Goal: Information Seeking & Learning: Learn about a topic

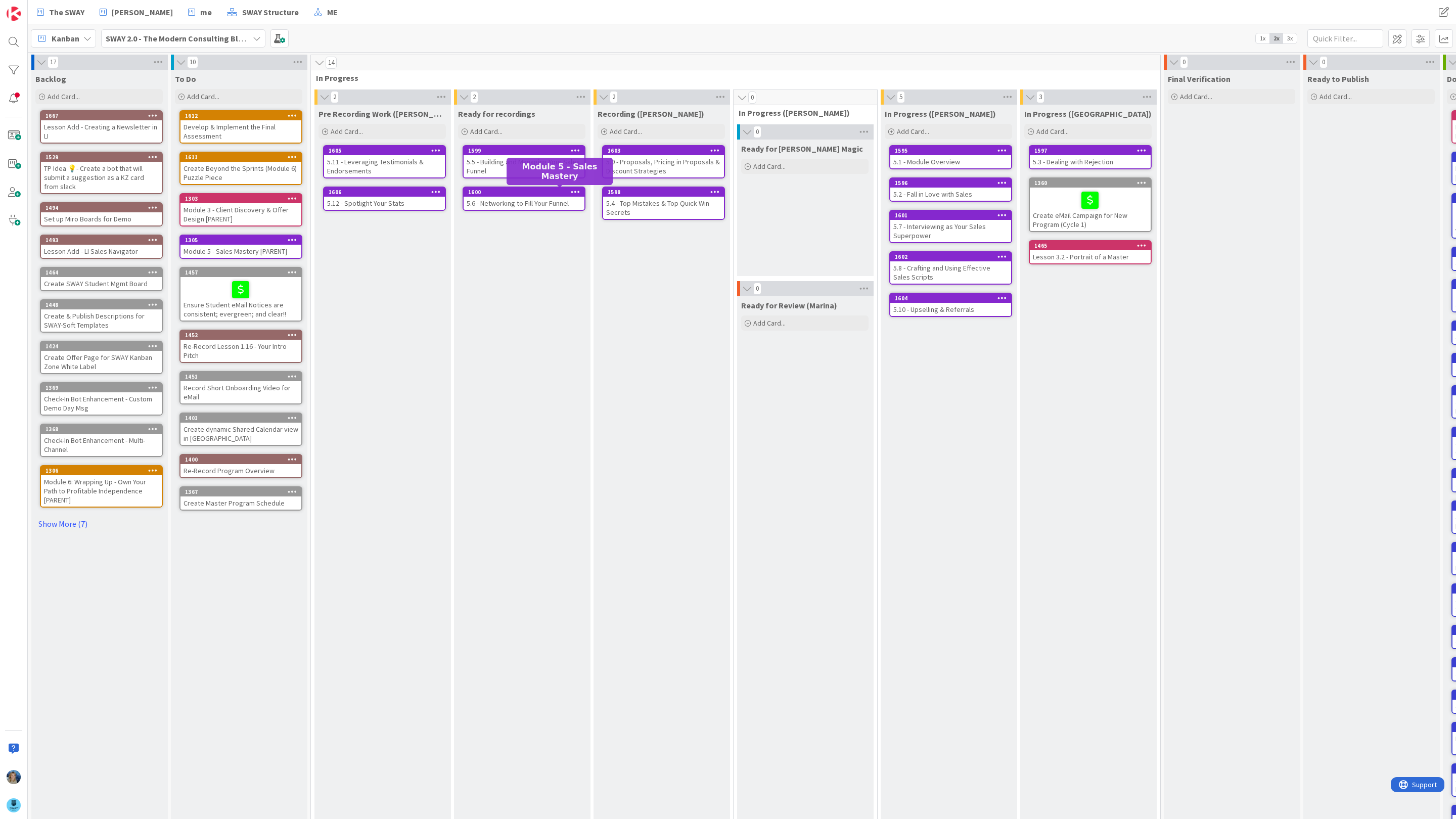
scroll to position [0, 106]
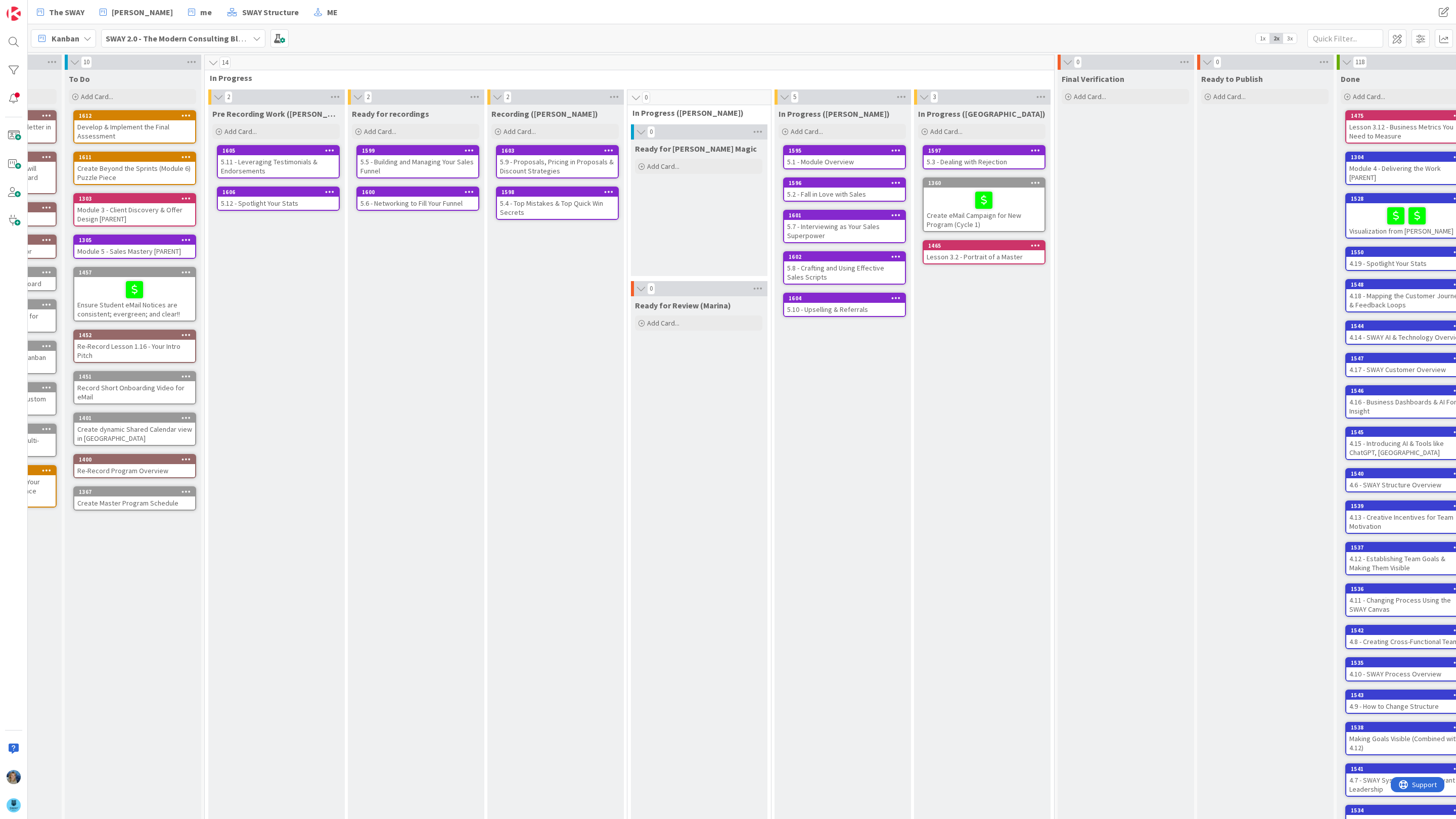
click at [542, 207] on div "5.4 - Top Mistakes & Top Quick Win Secrets" at bounding box center [557, 207] width 121 height 22
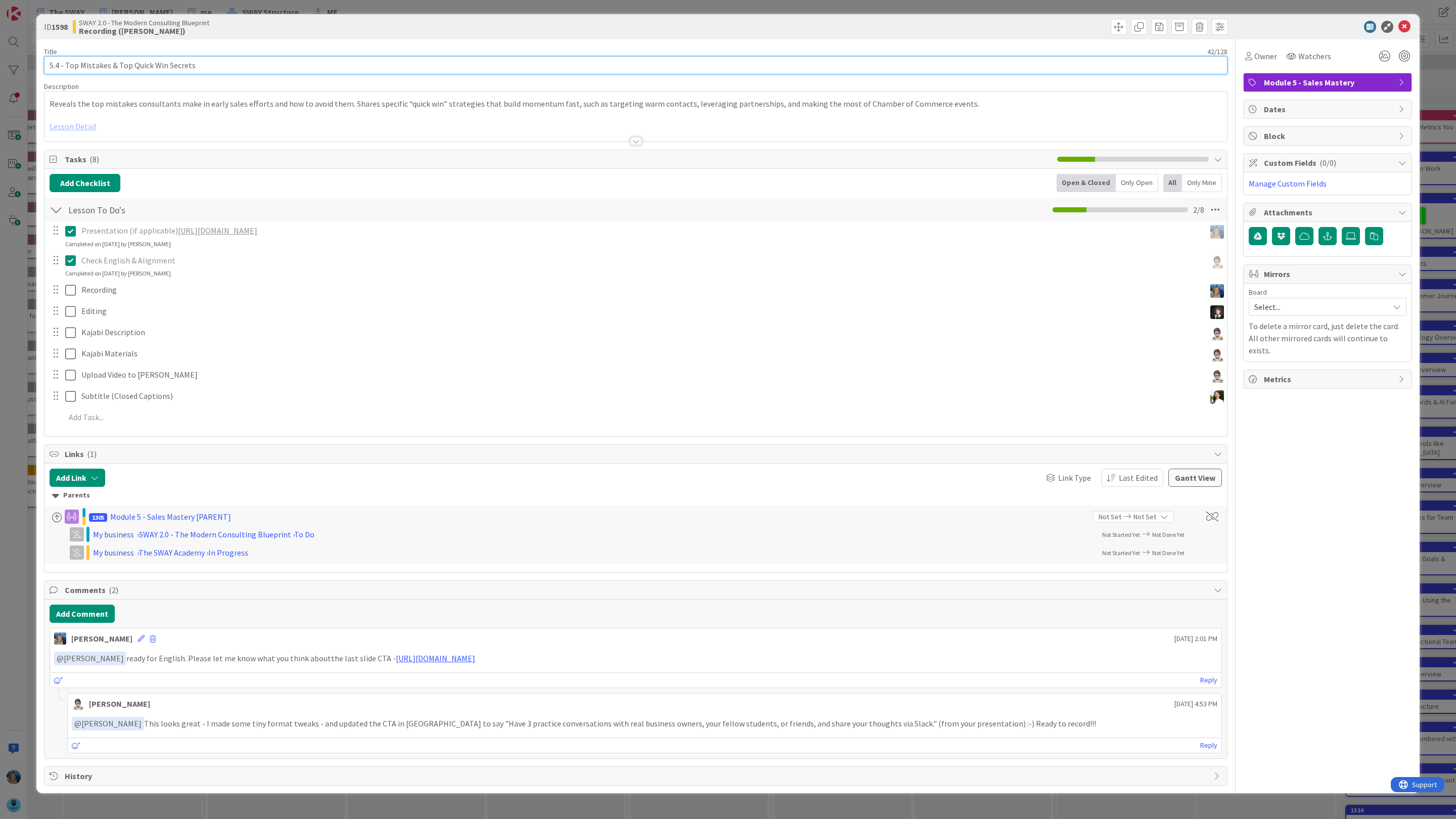
drag, startPoint x: 212, startPoint y: 70, endPoint x: 37, endPoint y: 69, distance: 175.0
click at [37, 69] on div "ID 1598 SWAY 2.0 - The Modern Consulting Blueprint Recording ([PERSON_NAME]) Ti…" at bounding box center [728, 403] width 1383 height 779
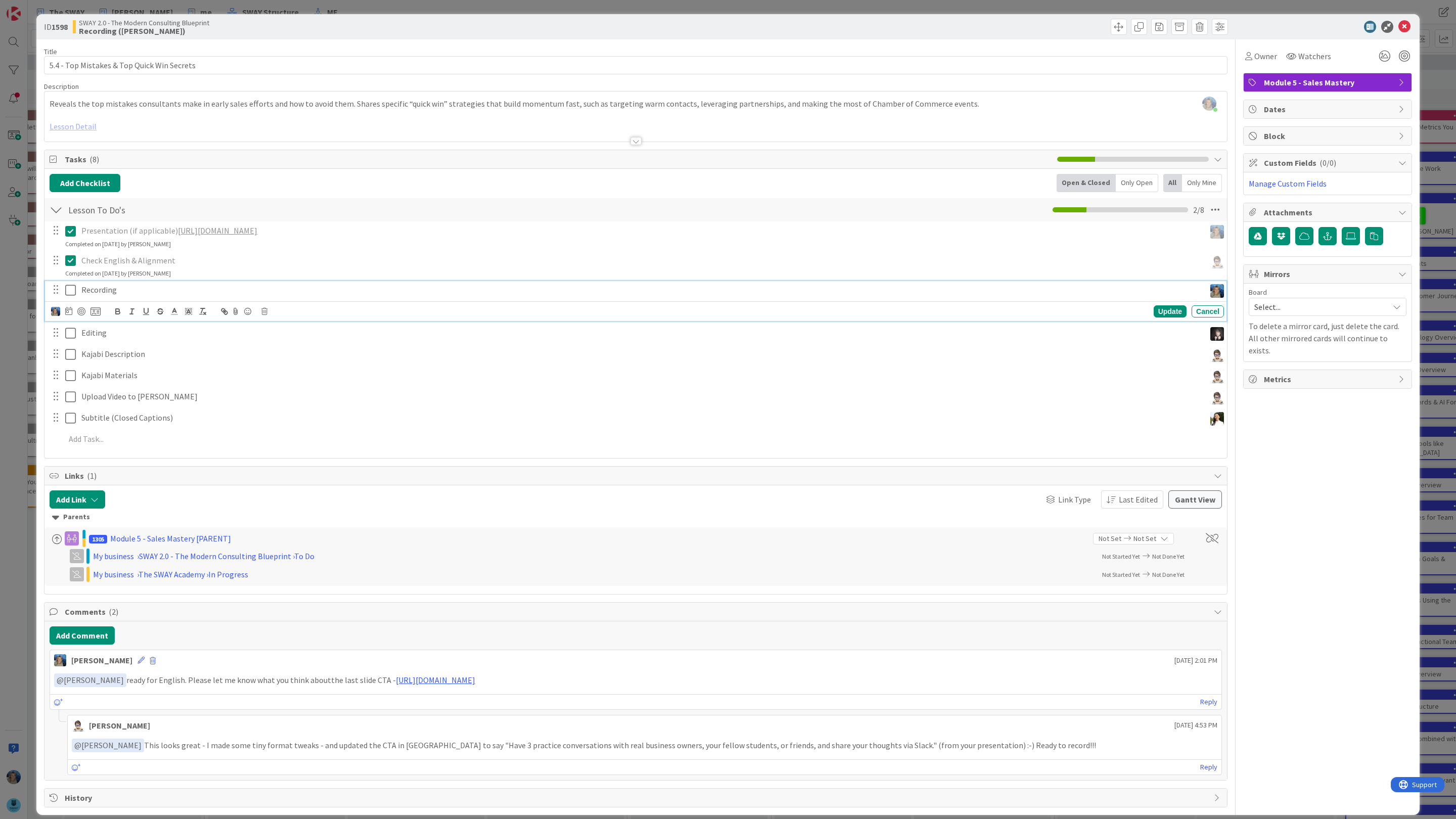
click at [195, 295] on p "Recording" at bounding box center [641, 290] width 1120 height 11
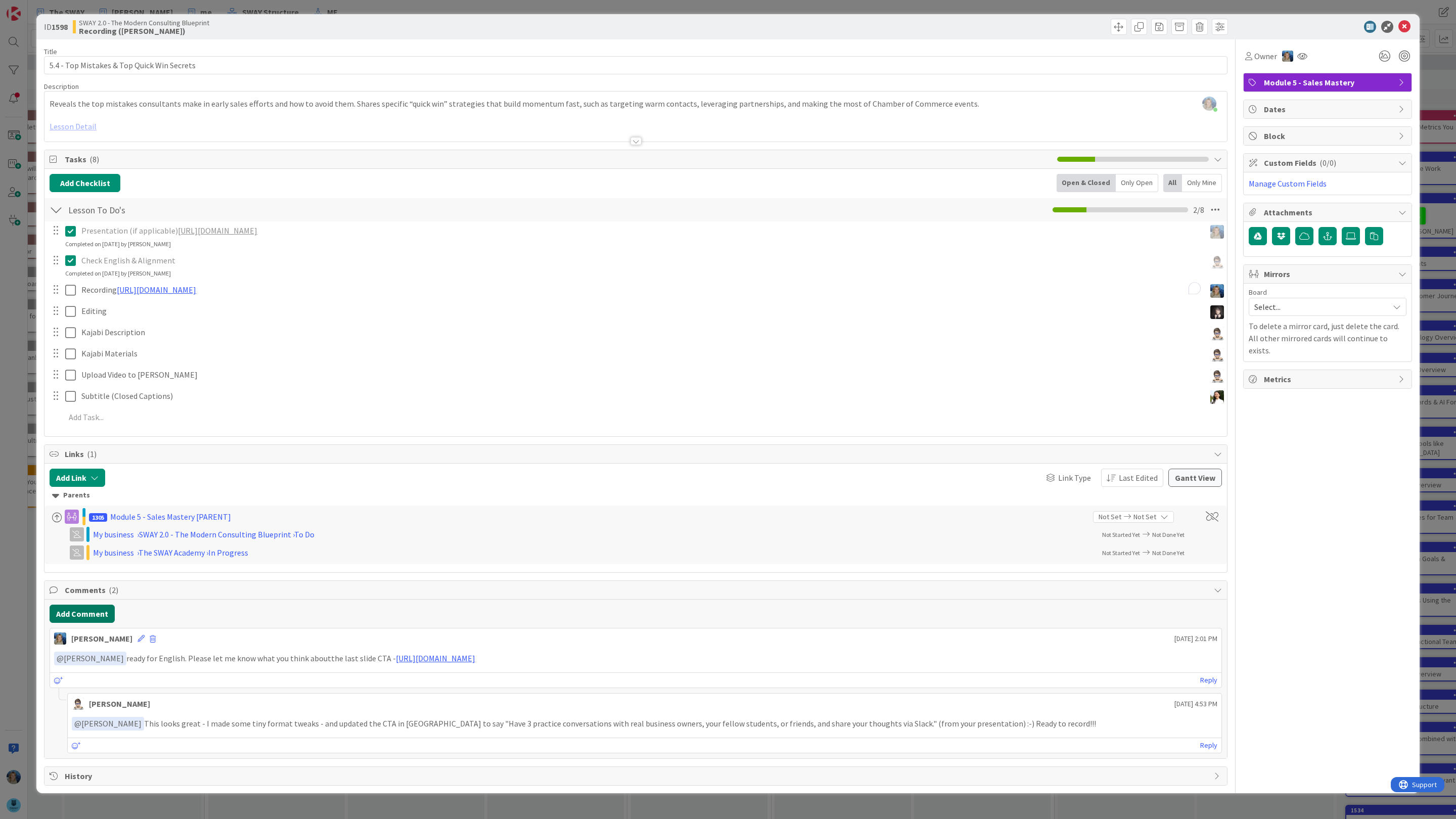
click at [95, 637] on div "Add Comment [PERSON_NAME] [DATE] 2:01 PM ﻿ @ [PERSON_NAME] ﻿ ready for English.…" at bounding box center [635, 678] width 1183 height 158
click at [103, 618] on button "Add Comment" at bounding box center [82, 613] width 65 height 18
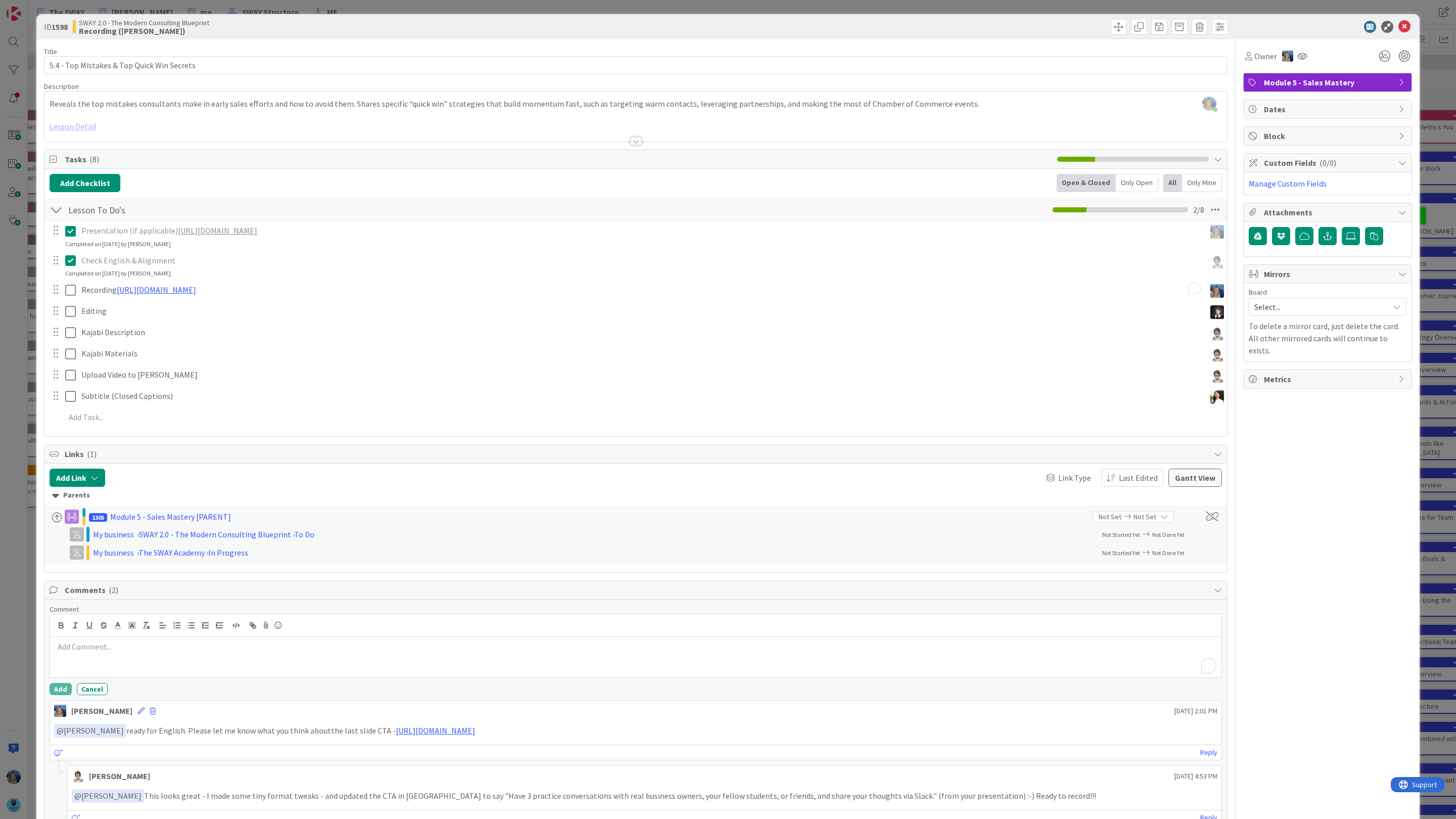
click at [99, 660] on div "To enrich screen reader interactions, please activate Accessibility in Grammarl…" at bounding box center [635, 657] width 1171 height 41
click at [128, 768] on div "Comment @ @ card @ board Ascencia [PERSON_NAME] [PERSON_NAME] [PERSON_NAME] [PE…" at bounding box center [635, 715] width 1183 height 230
click at [82, 652] on p "@" at bounding box center [636, 647] width 1163 height 11
click at [104, 664] on li "[PERSON_NAME]" at bounding box center [135, 667] width 161 height 19
click at [59, 691] on button "Add" at bounding box center [60, 689] width 22 height 12
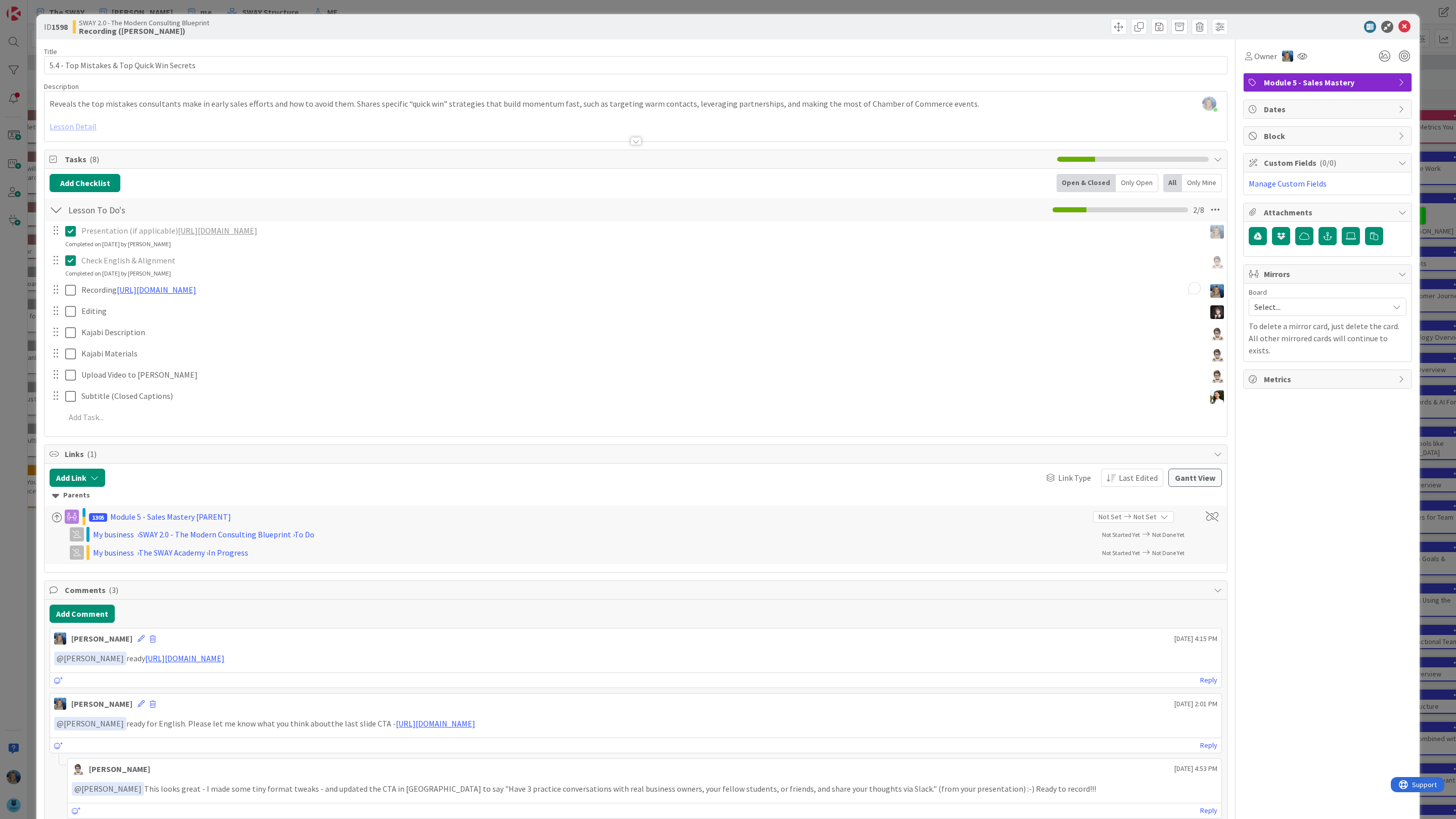
click at [1437, 100] on div "ID 1598 SWAY 2.0 - The Modern Consulting Blueprint Recording ([PERSON_NAME]) Ti…" at bounding box center [728, 409] width 1456 height 819
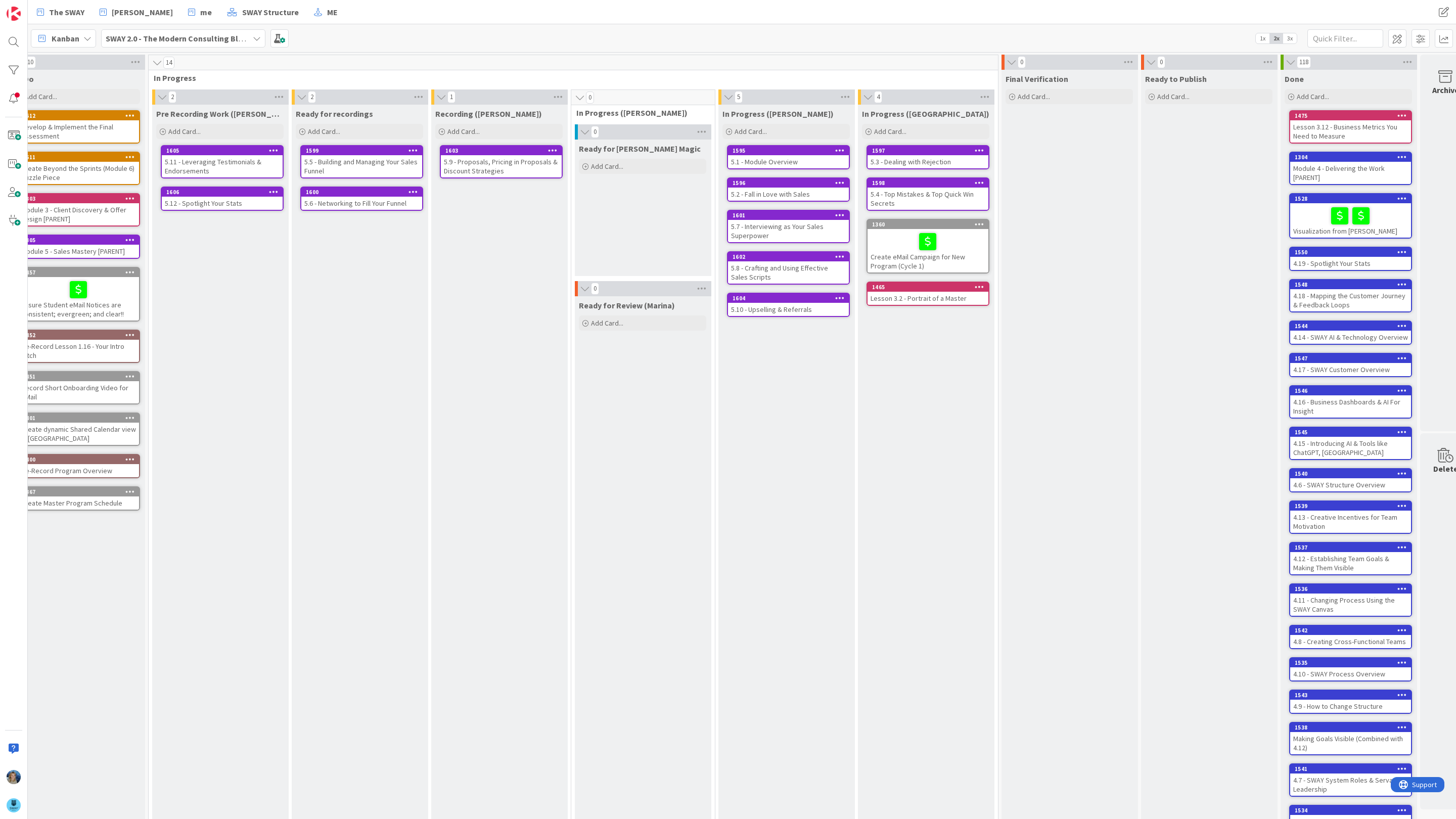
scroll to position [0, 157]
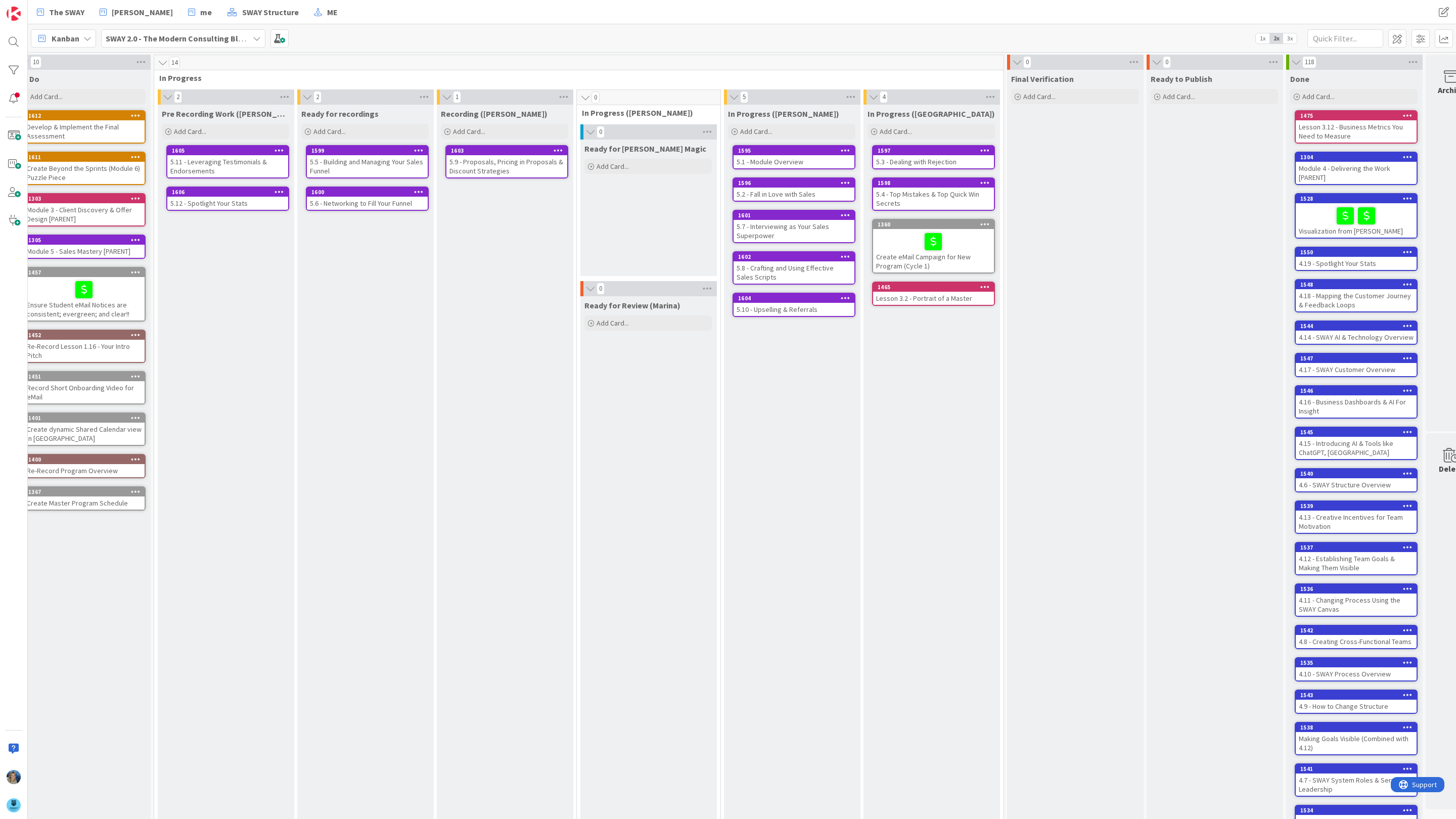
click at [493, 165] on div "5.9 - Proposals, Pricing in Proposals & Discount Strategies" at bounding box center [507, 166] width 121 height 22
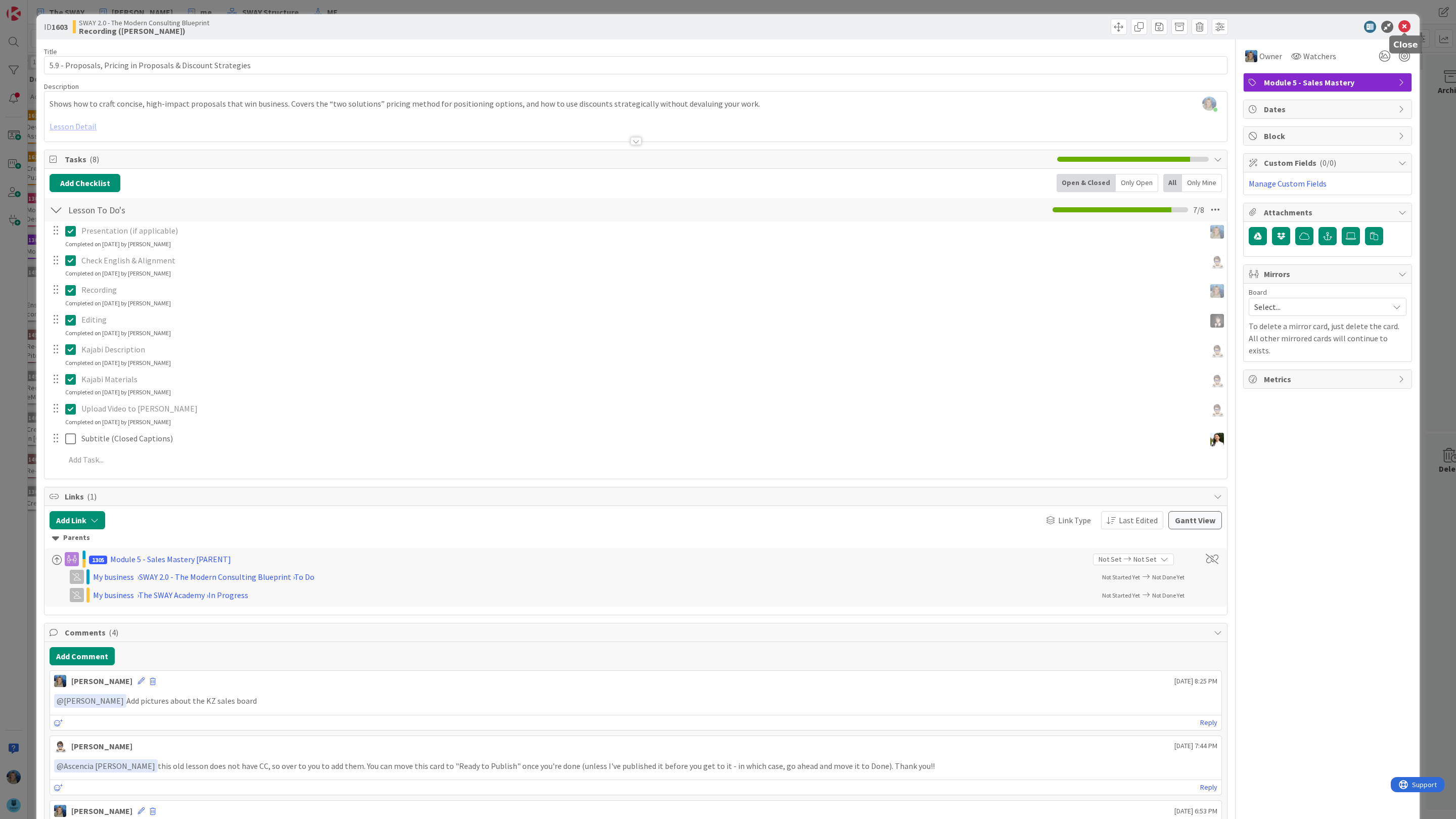
click at [1404, 26] on icon at bounding box center [1404, 26] width 12 height 12
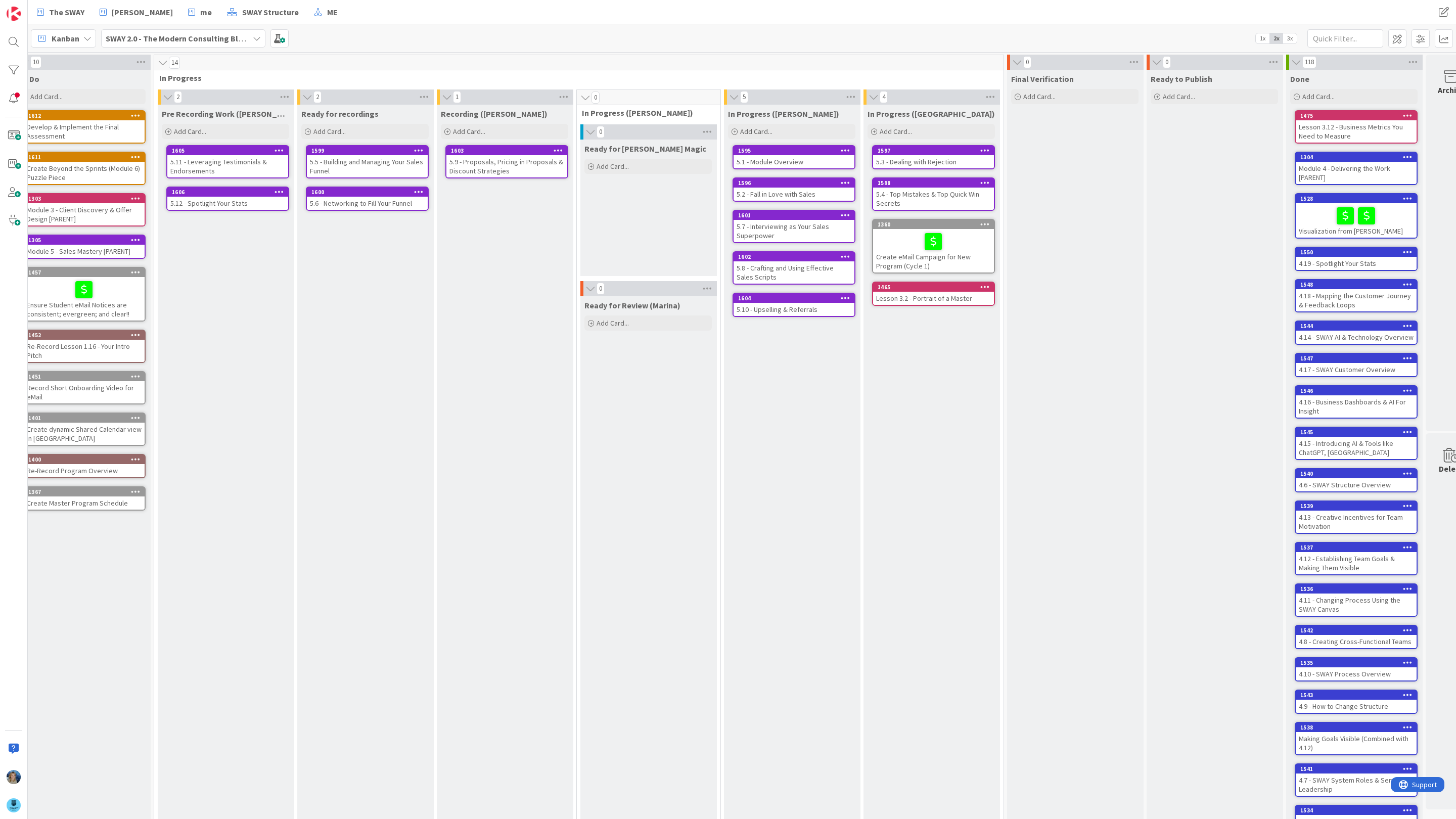
click at [813, 230] on div "5.7 - Interviewing as Your Sales Superpower" at bounding box center [793, 230] width 121 height 22
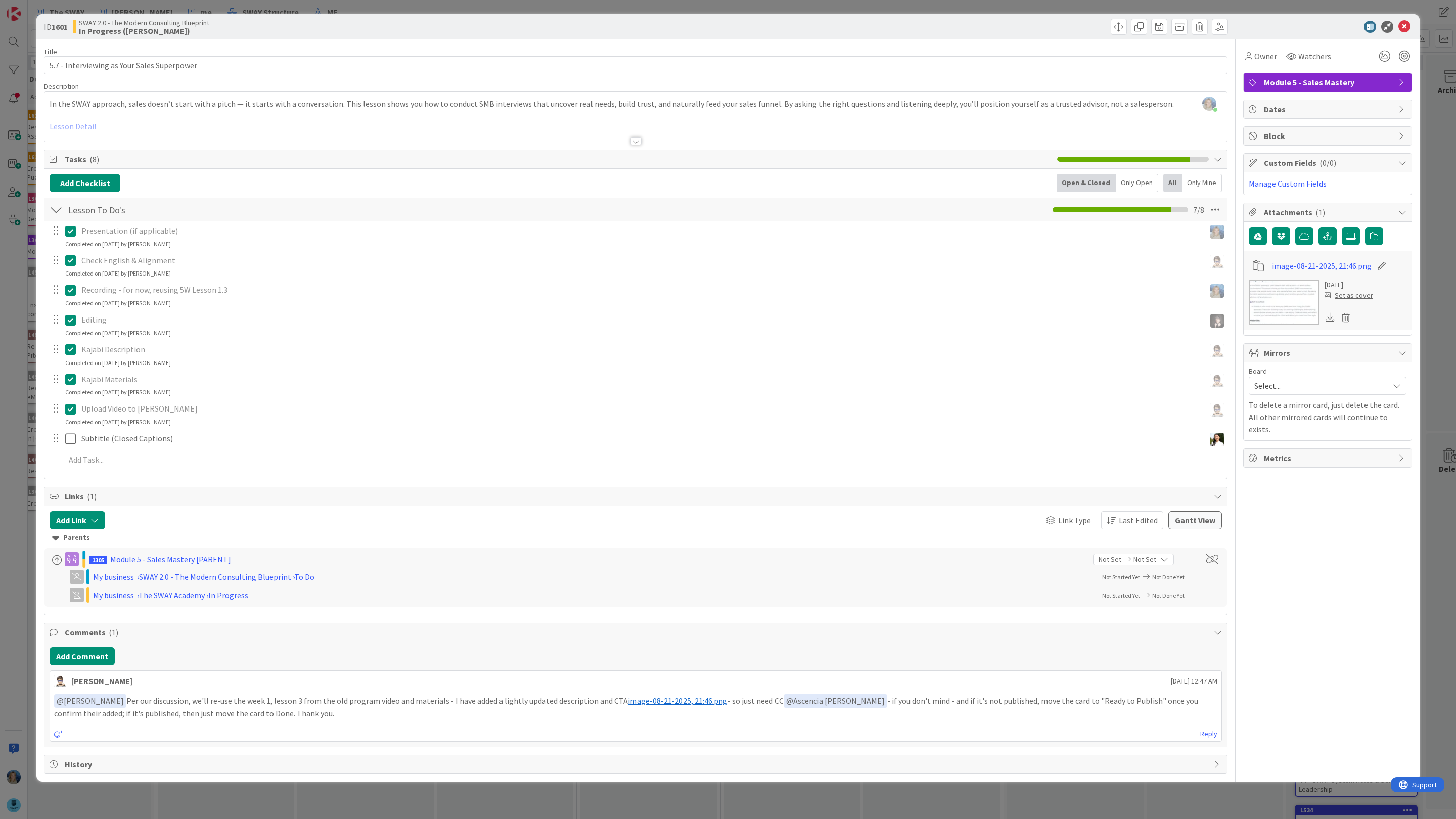
click at [640, 705] on span "image-08-21-2025, 21:46.png" at bounding box center [678, 700] width 99 height 10
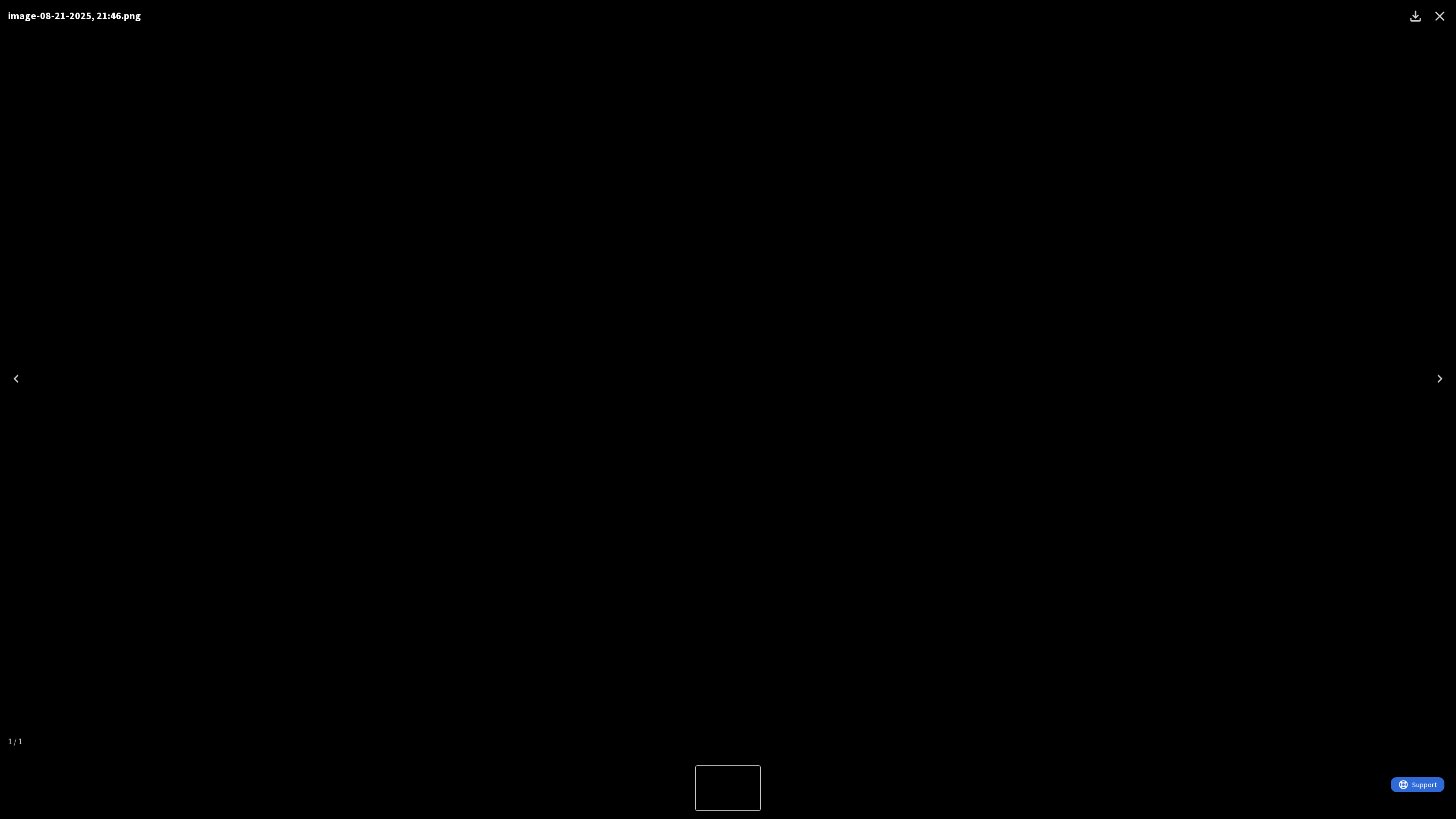
click at [1442, 18] on icon "Close" at bounding box center [1440, 16] width 9 height 9
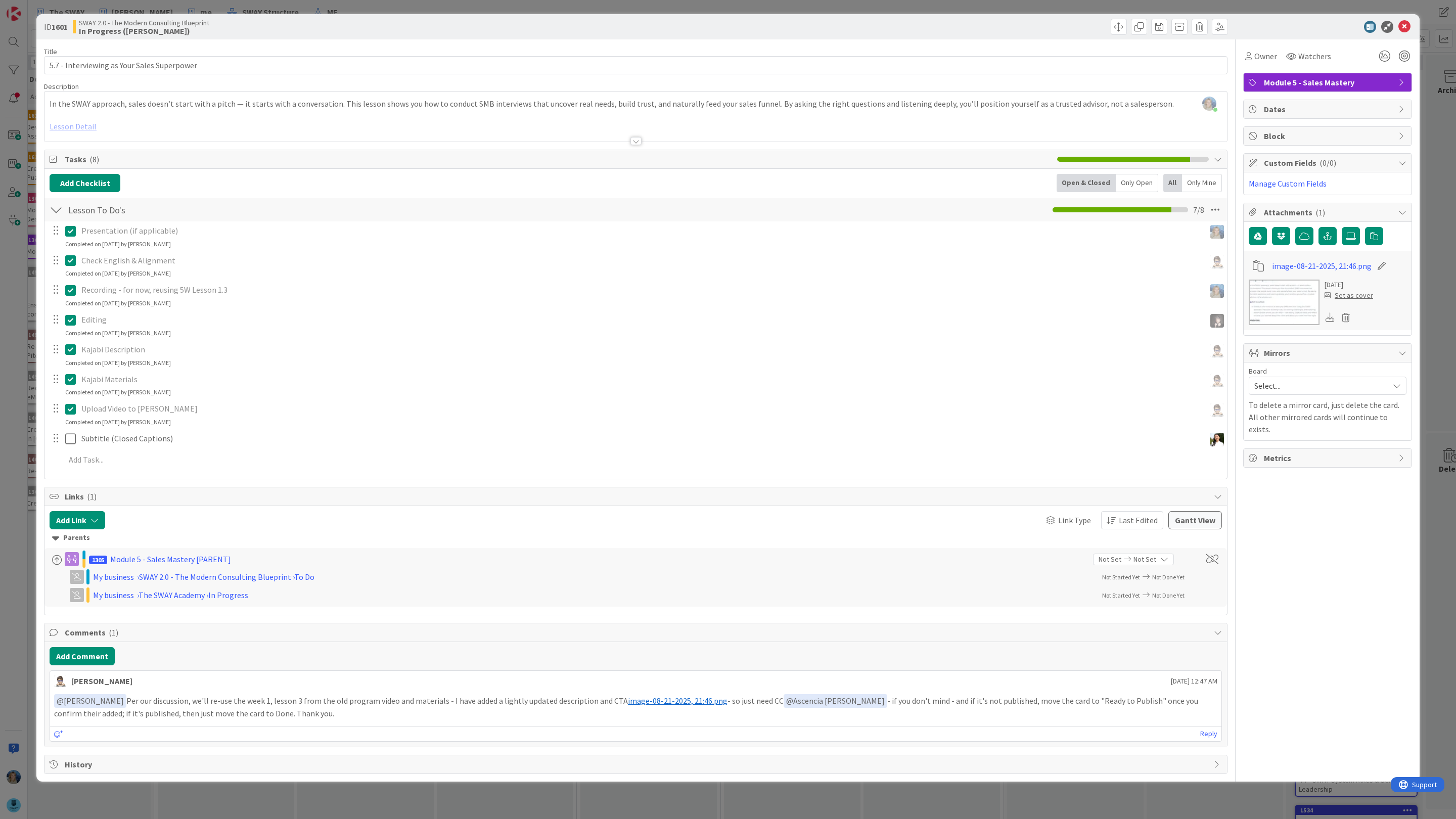
click at [84, 127] on div at bounding box center [635, 129] width 1183 height 26
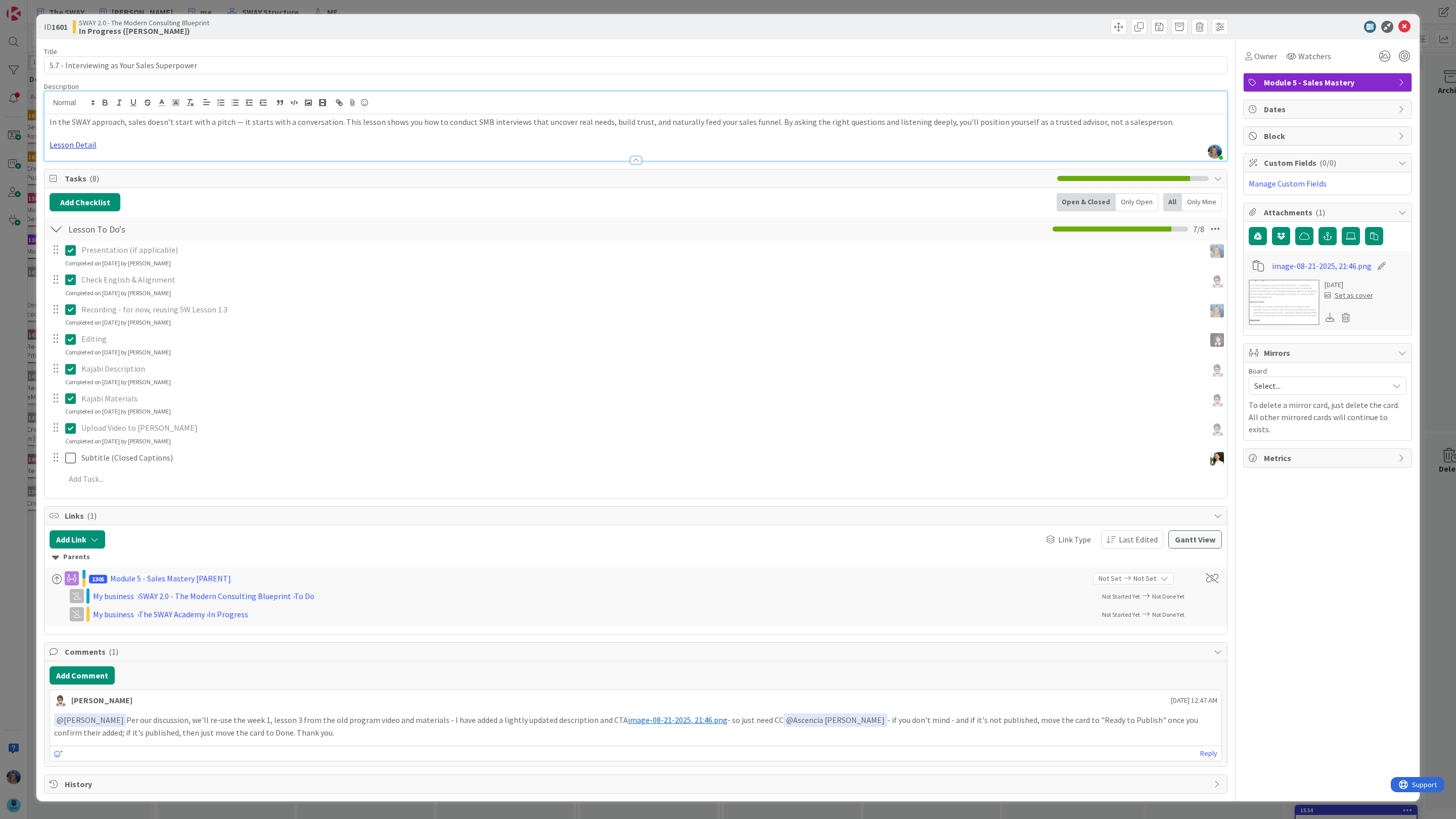
click at [80, 147] on link "Lesson Detail" at bounding box center [73, 144] width 47 height 10
click at [82, 165] on link "[URL][DOMAIN_NAME]" at bounding box center [74, 164] width 69 height 13
click at [1405, 26] on icon at bounding box center [1404, 26] width 12 height 12
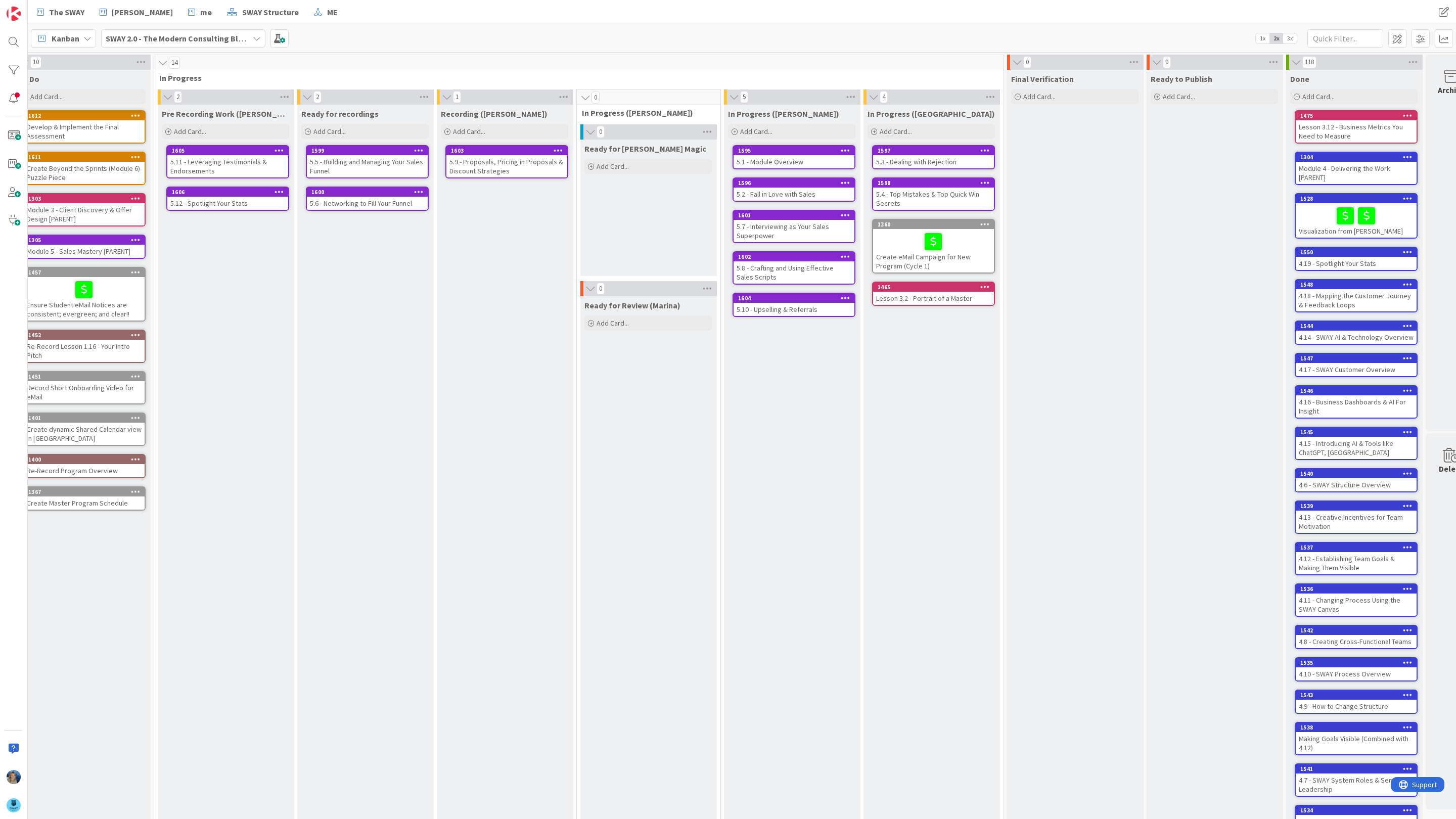
click at [824, 233] on div "5.7 - Interviewing as Your Sales Superpower" at bounding box center [793, 230] width 121 height 22
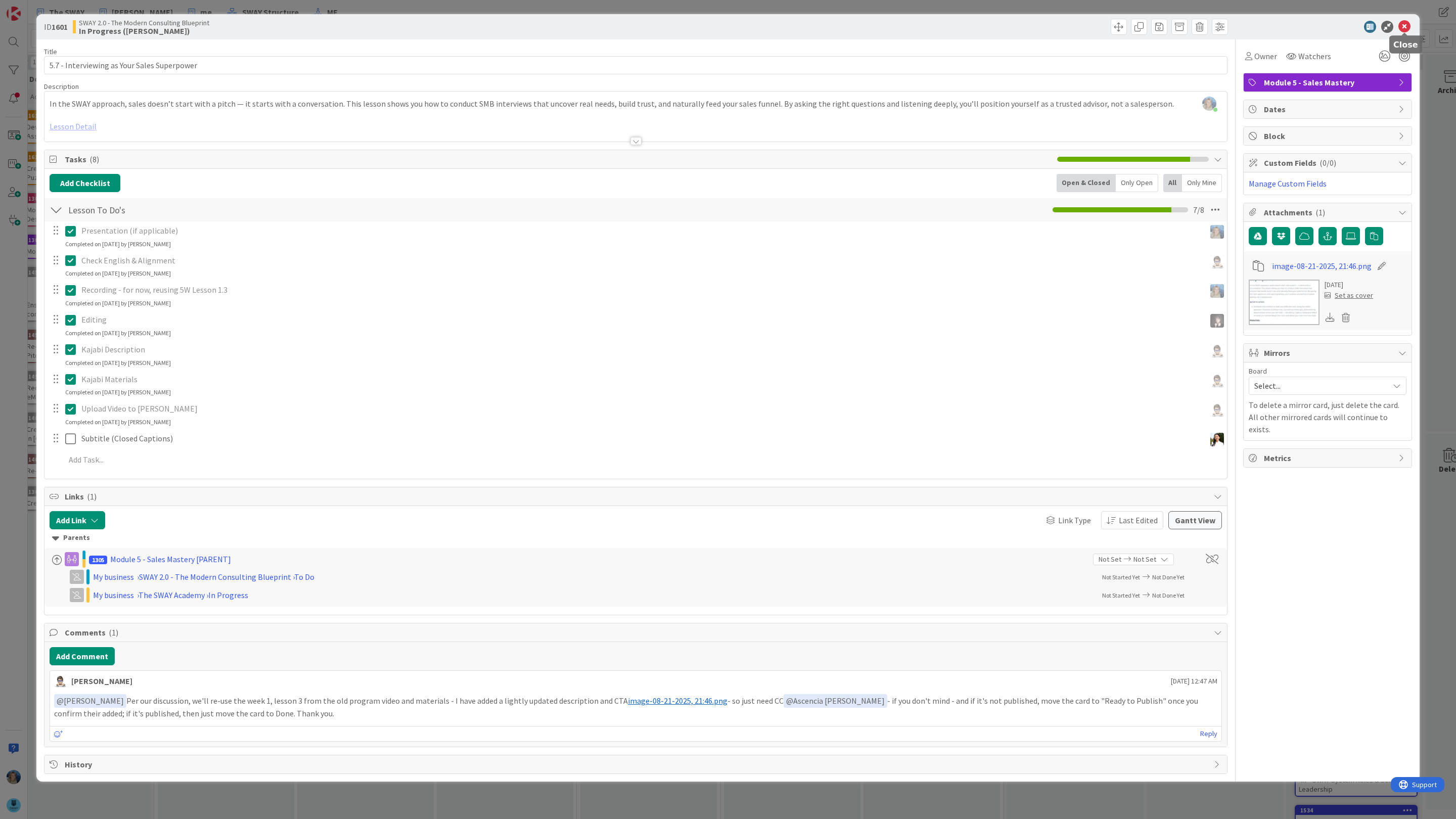
click at [1405, 28] on icon at bounding box center [1404, 26] width 12 height 12
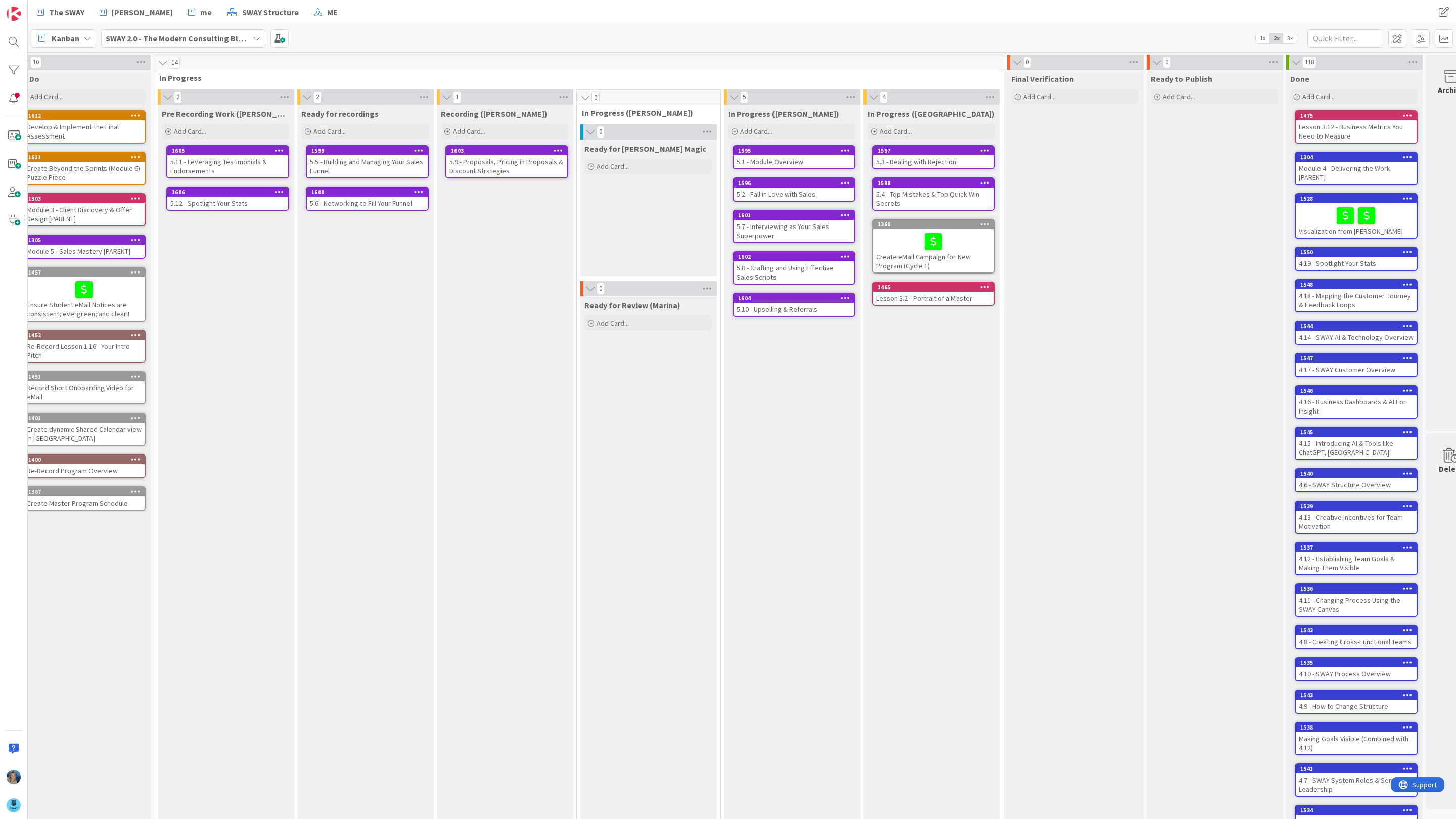
click at [140, 39] on b "SWAY 2.0 - The Modern Consulting Blueprint" at bounding box center [185, 39] width 160 height 10
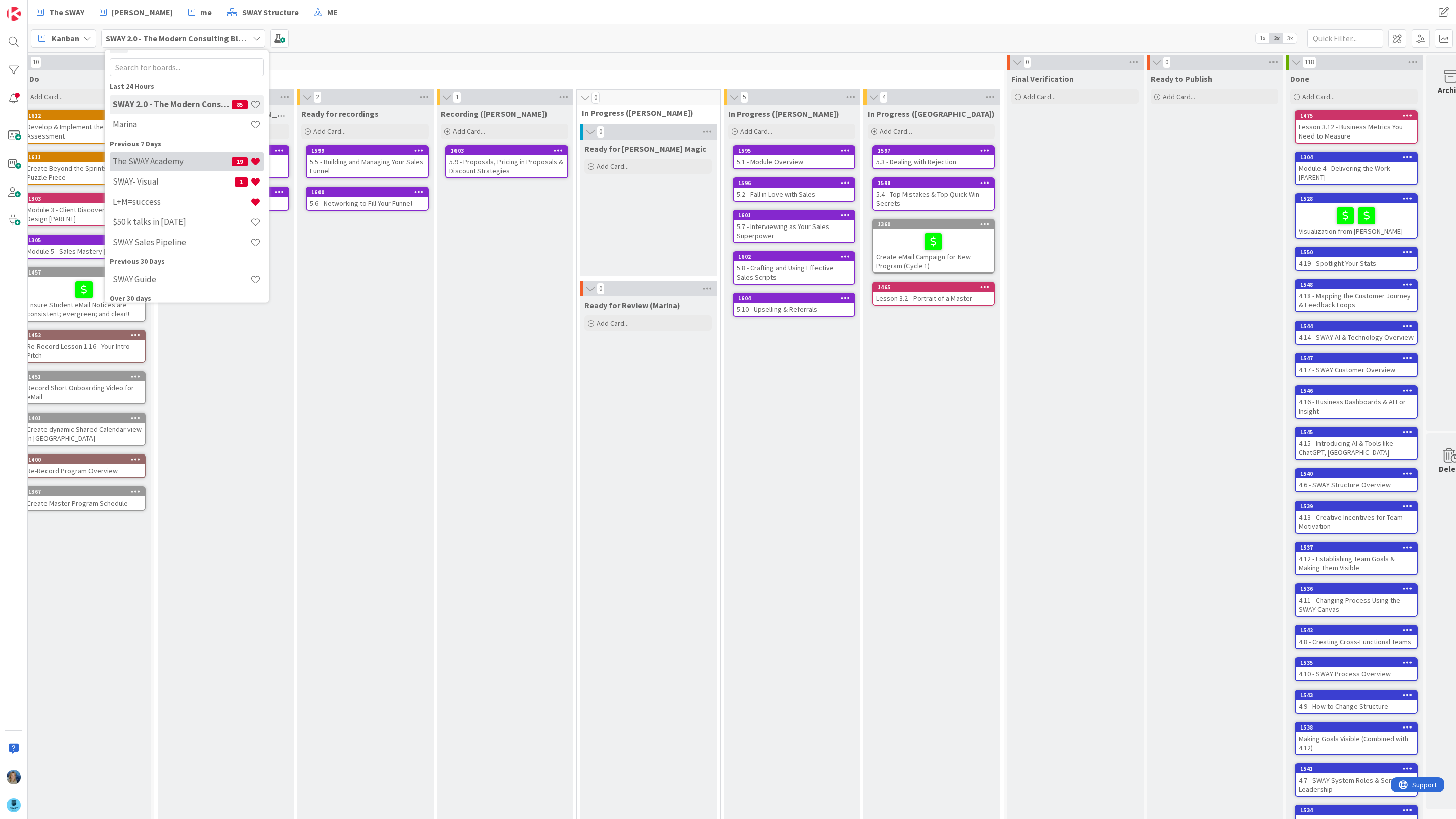
scroll to position [23, 0]
click at [145, 235] on h4 "SWAY Sales Pipeline" at bounding box center [182, 240] width 137 height 10
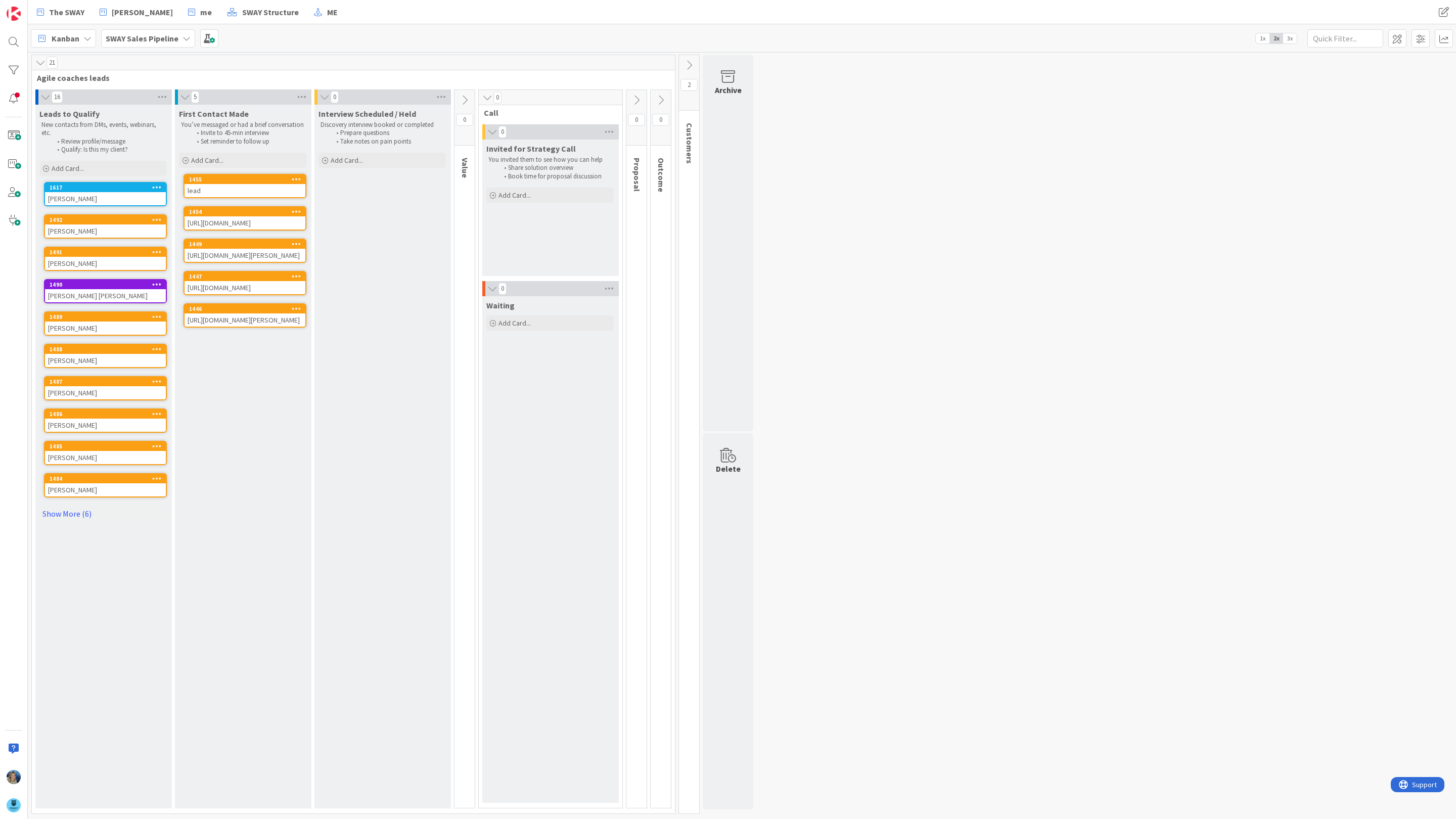
click at [1264, 38] on span "1x" at bounding box center [1262, 39] width 14 height 10
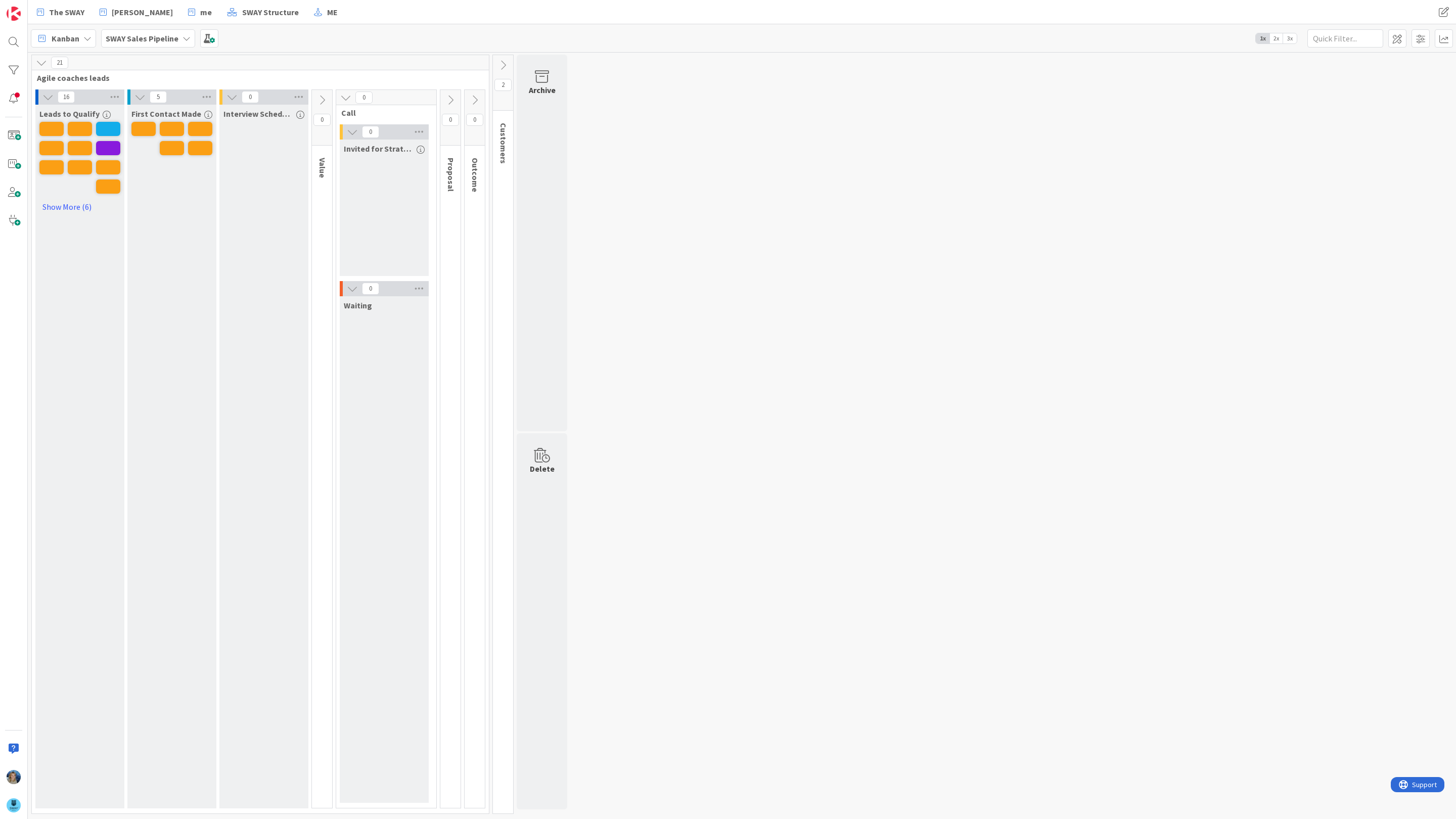
click at [323, 96] on icon at bounding box center [322, 100] width 11 height 11
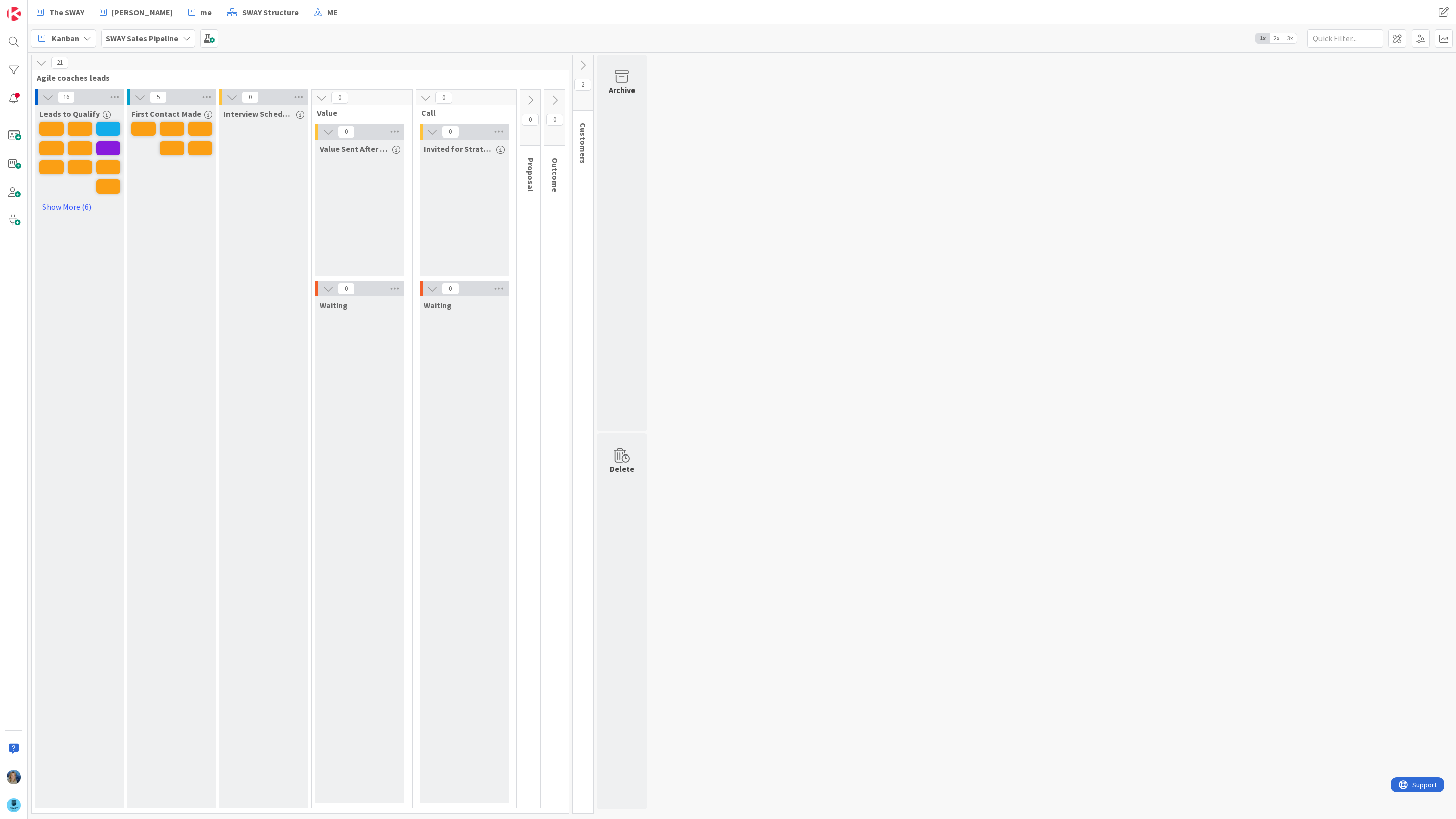
click at [530, 96] on icon at bounding box center [530, 100] width 11 height 11
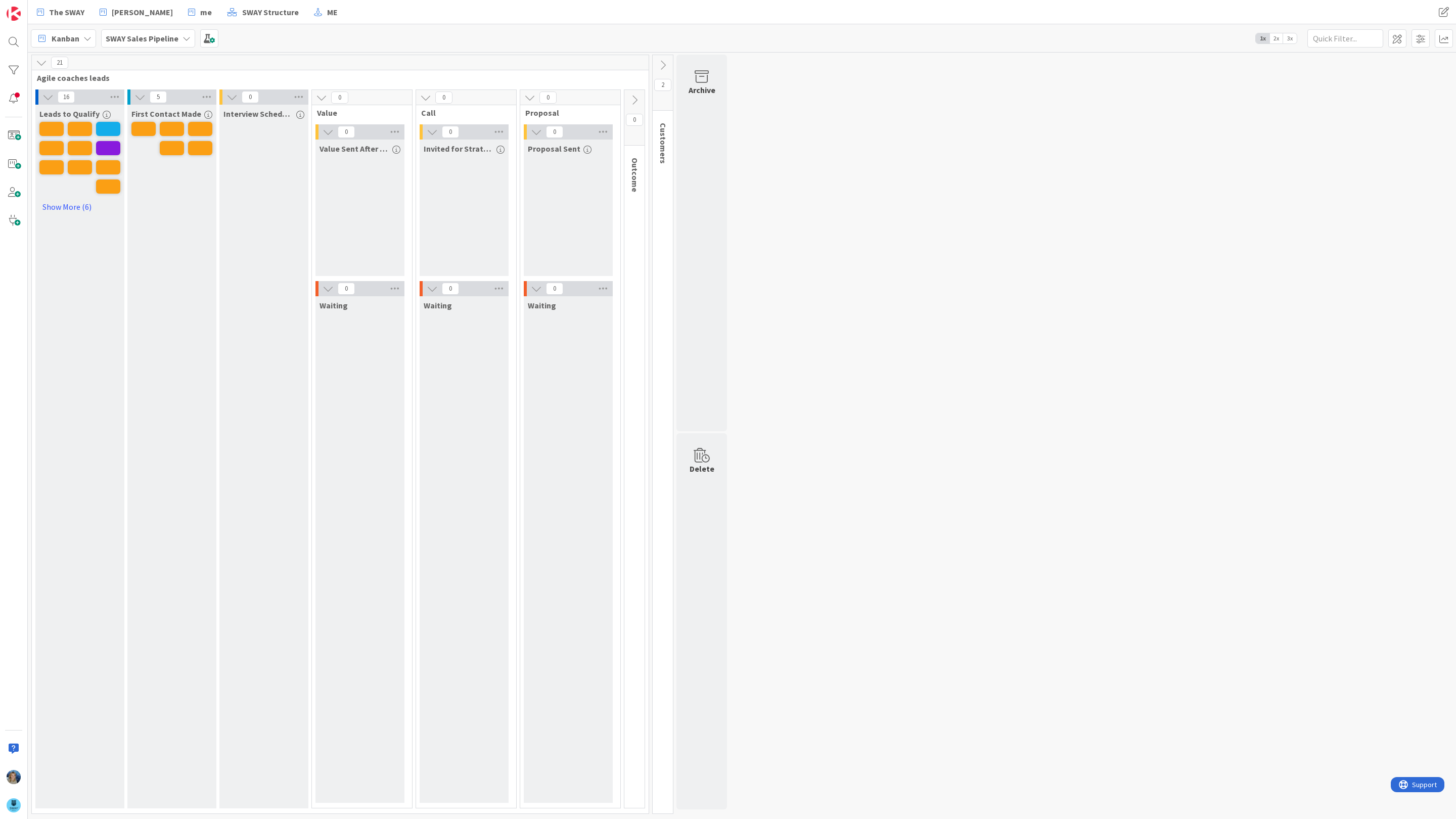
click at [633, 97] on icon at bounding box center [635, 100] width 11 height 11
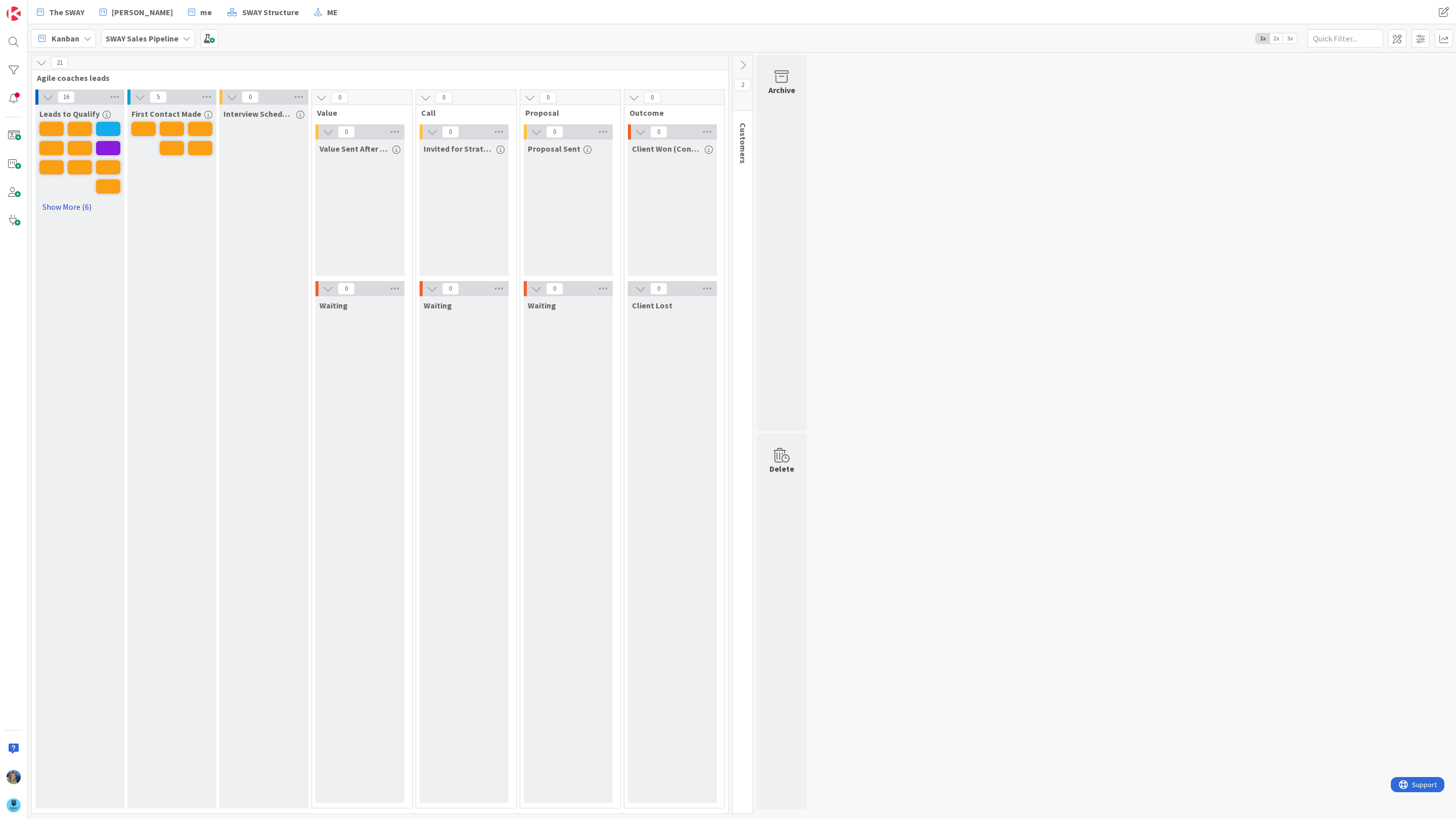
click at [72, 208] on link "Show More (6)" at bounding box center [79, 207] width 81 height 16
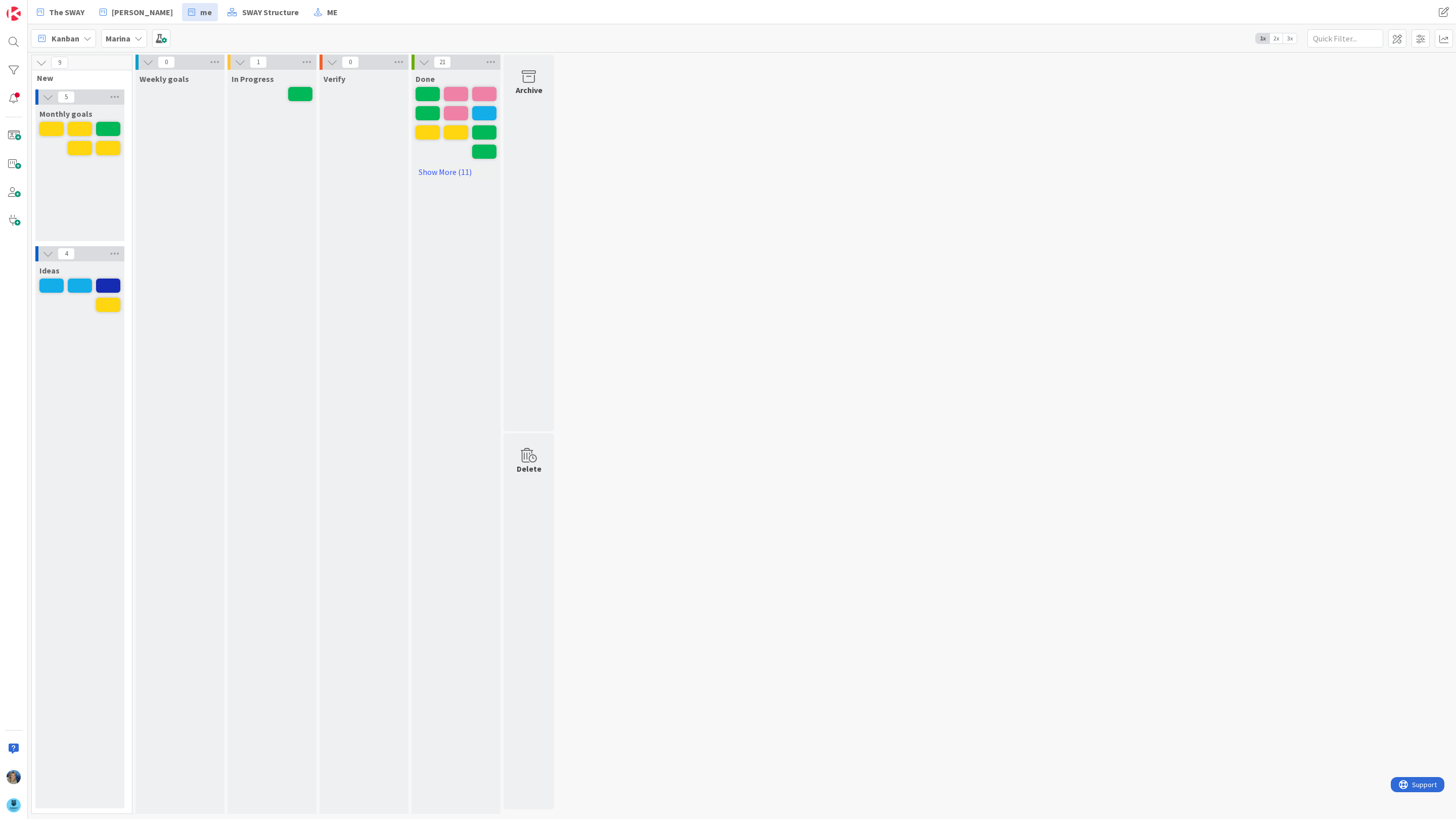
click at [123, 37] on b "Marina" at bounding box center [118, 39] width 25 height 10
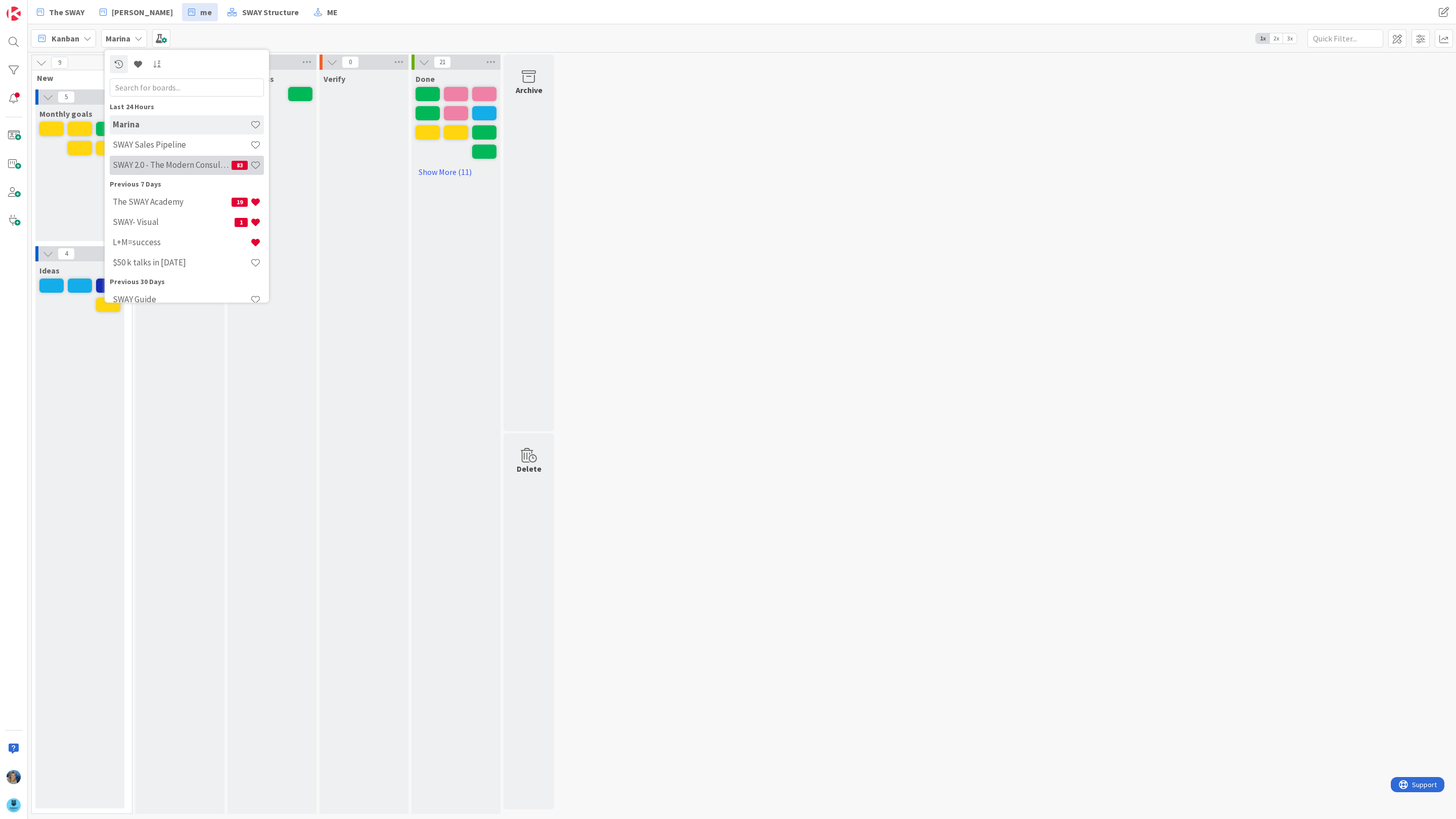
click at [140, 157] on div "SWAY 2.0 - The Modern Consulting Blueprint 83" at bounding box center [187, 165] width 155 height 19
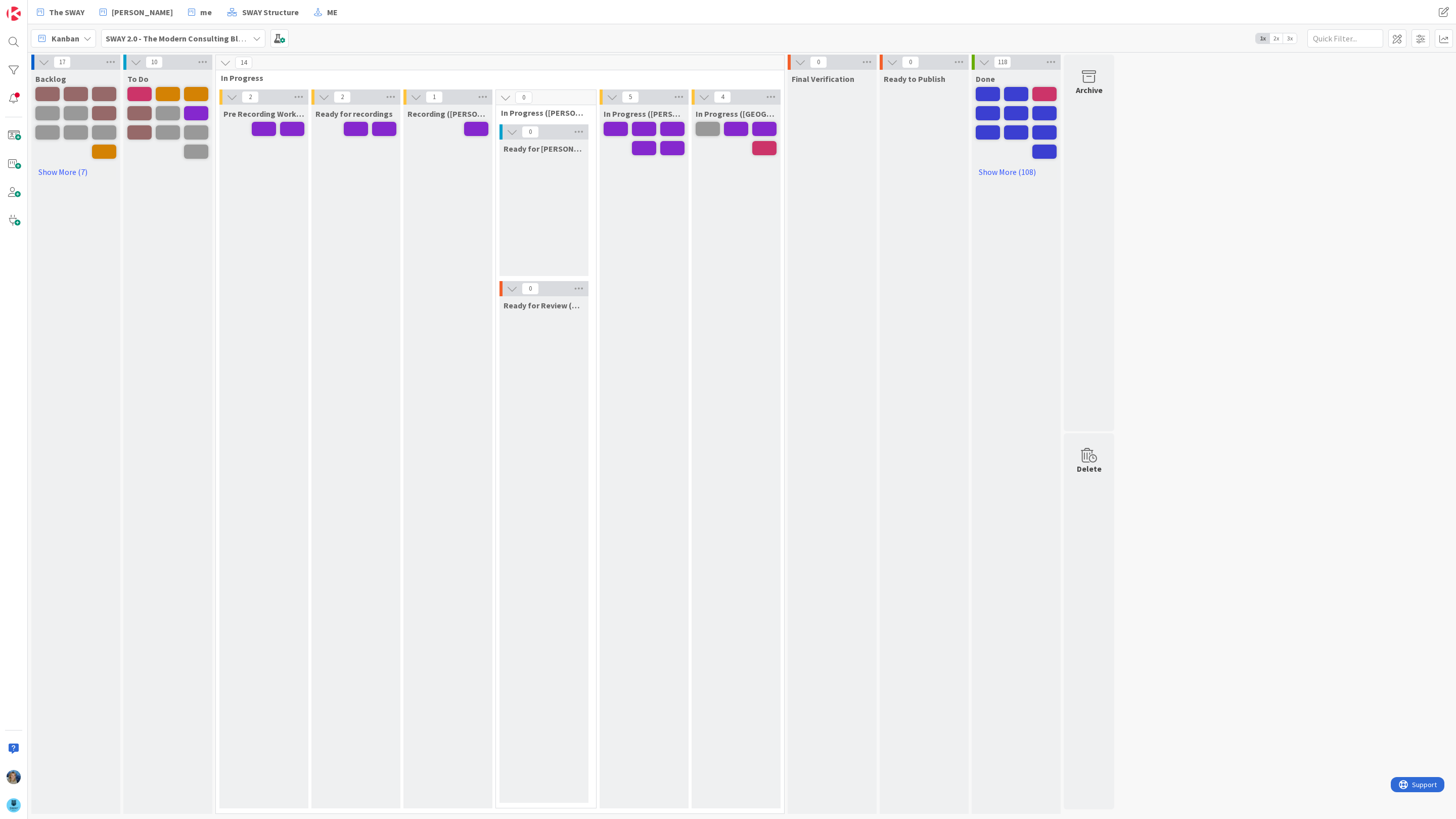
click at [1279, 39] on span "2x" at bounding box center [1276, 39] width 14 height 10
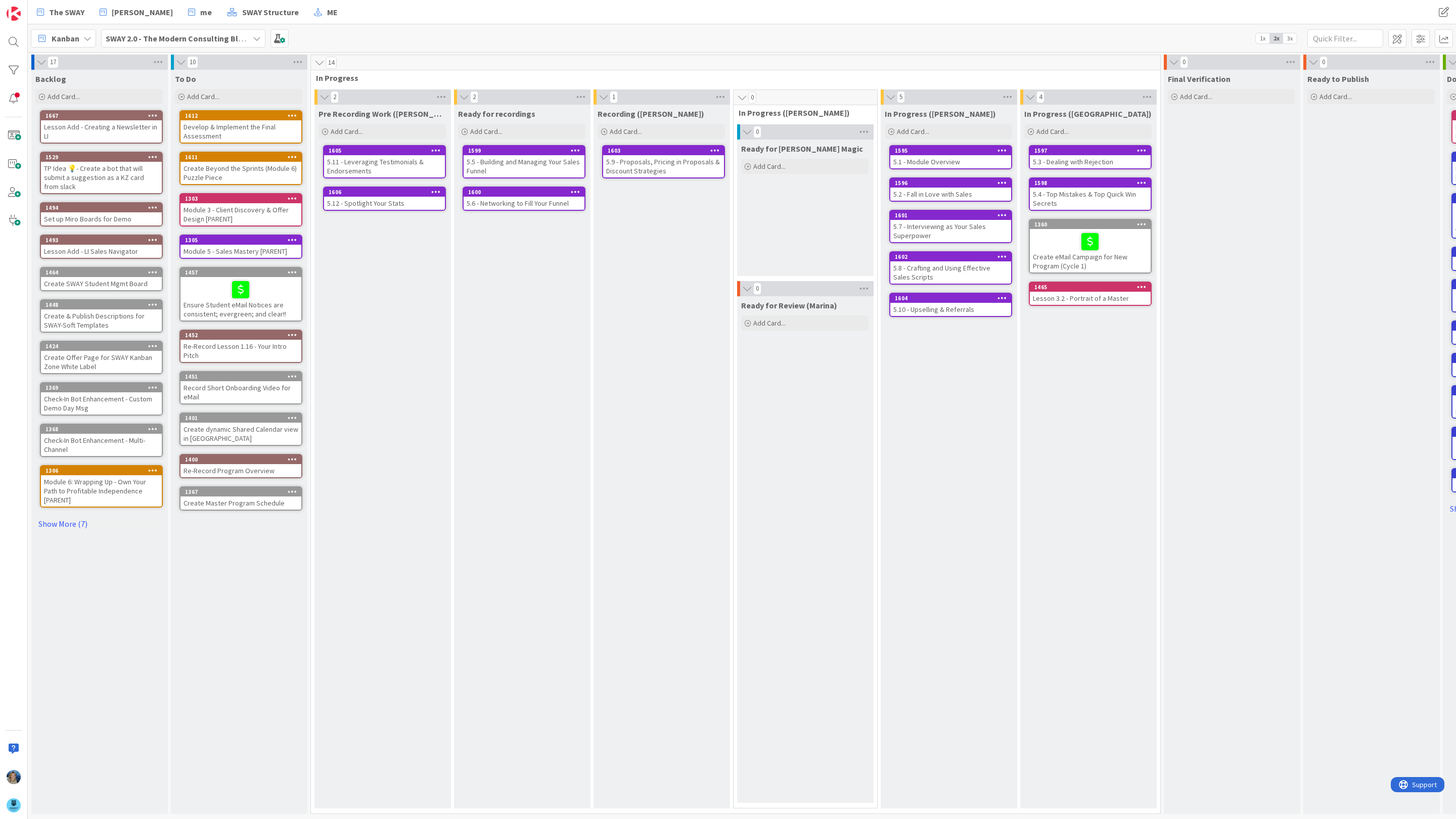
click at [984, 231] on div "5.7 - Interviewing as Your Sales Superpower" at bounding box center [950, 230] width 121 height 22
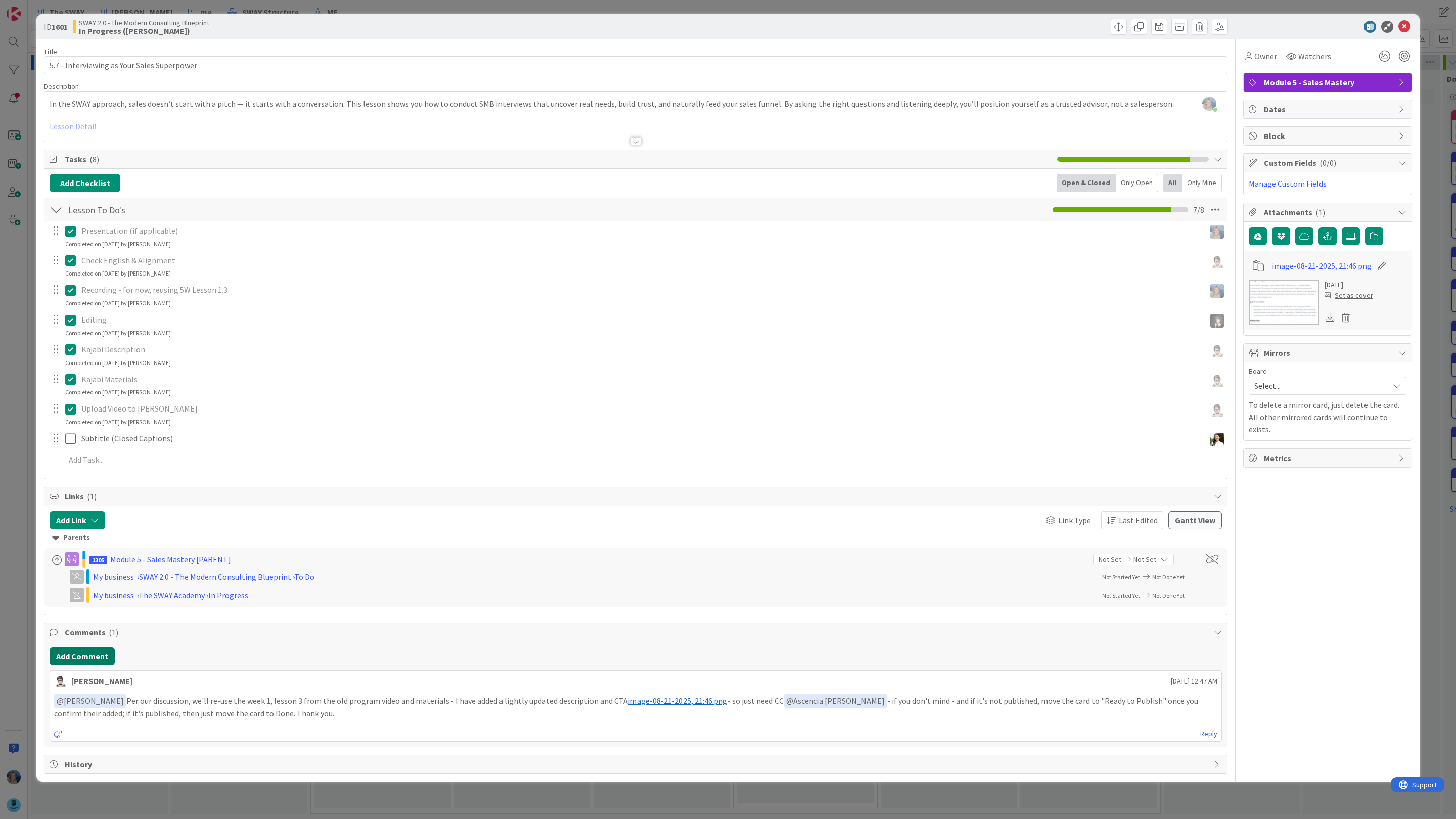
click at [87, 657] on button "Add Comment" at bounding box center [82, 655] width 65 height 18
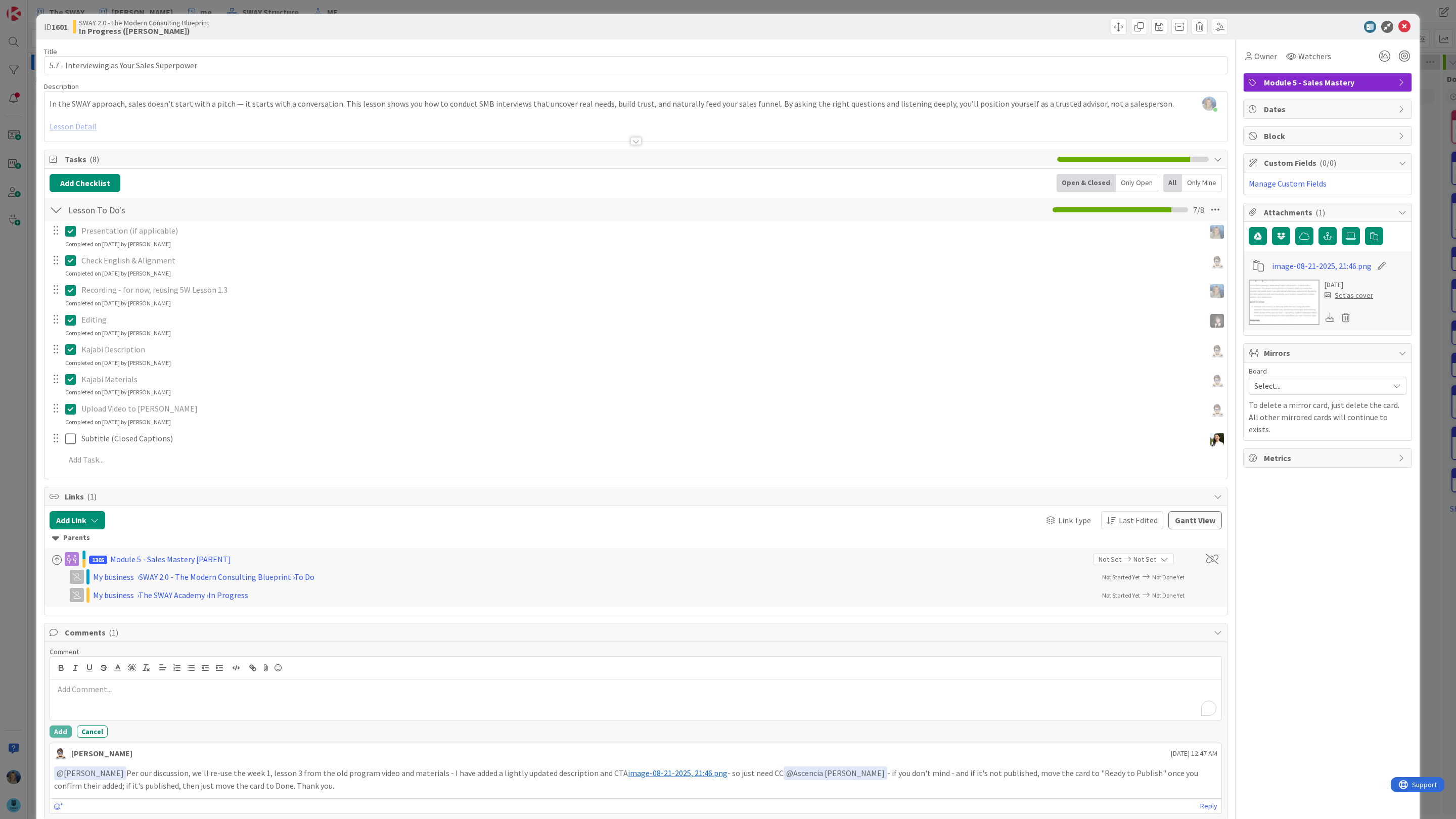
click at [92, 700] on div "To enrich screen reader interactions, please activate Accessibility in Grammarl…" at bounding box center [635, 700] width 1171 height 41
click at [114, 671] on div "@ @ card @ board Ascencia Fike Komala Barbara Nekrasova Marina Alex Tana Parker" at bounding box center [635, 688] width 1171 height 63
click at [113, 676] on li "[PERSON_NAME]" at bounding box center [135, 668] width 161 height 19
click at [338, 697] on p "﻿ @ Tana Parker ﻿ ive just watch ot, its not good enathe, i will re record it t…" at bounding box center [636, 690] width 1163 height 14
click at [109, 692] on p "﻿ @ Tana Parker ﻿ ive just watch ot, its not good enathe, i will re record it t…" at bounding box center [636, 690] width 1163 height 14
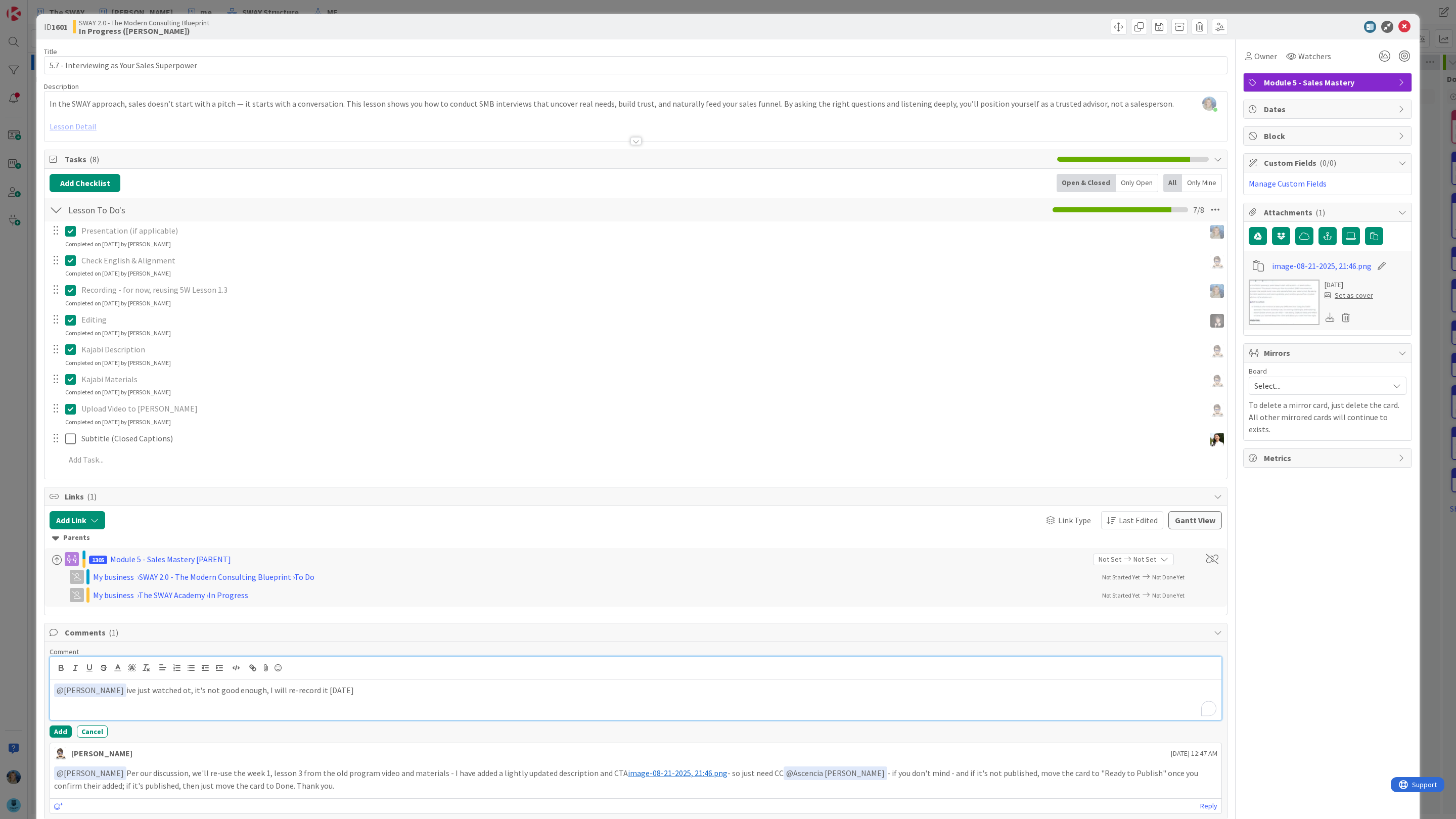
click at [166, 695] on p "﻿ @ Tana Parker ﻿ ive just watched ot, it's not good enough, I will re-record i…" at bounding box center [636, 690] width 1163 height 14
click at [60, 736] on button "Add" at bounding box center [60, 731] width 22 height 12
click at [1430, 131] on div "ID 1601 SWAY 2.0 - The Modern Consulting Blueprint In Progress (Fike) Title 43 …" at bounding box center [728, 409] width 1456 height 819
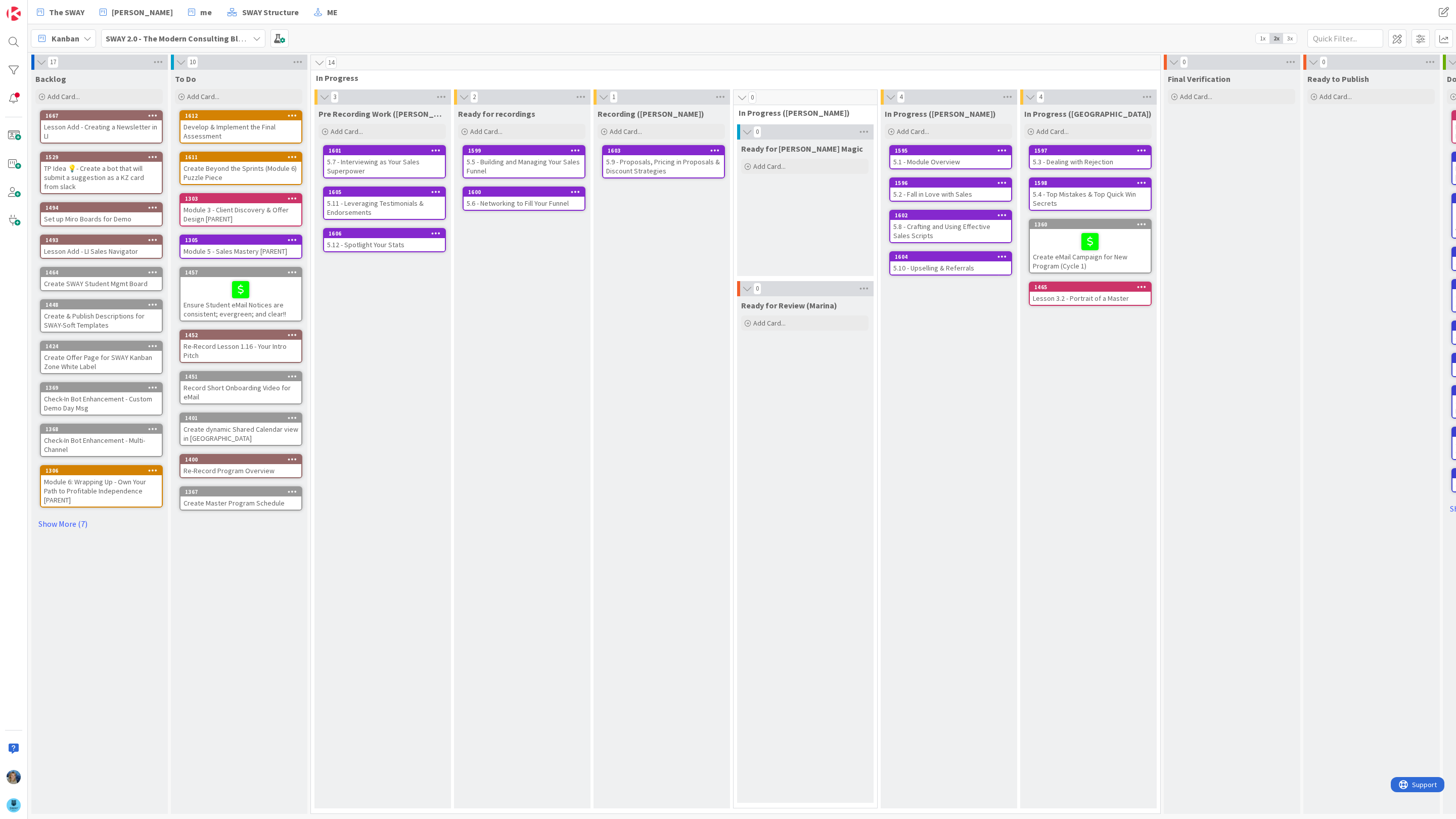
click at [923, 266] on div "5.10 - Upselling & Referrals" at bounding box center [950, 268] width 121 height 13
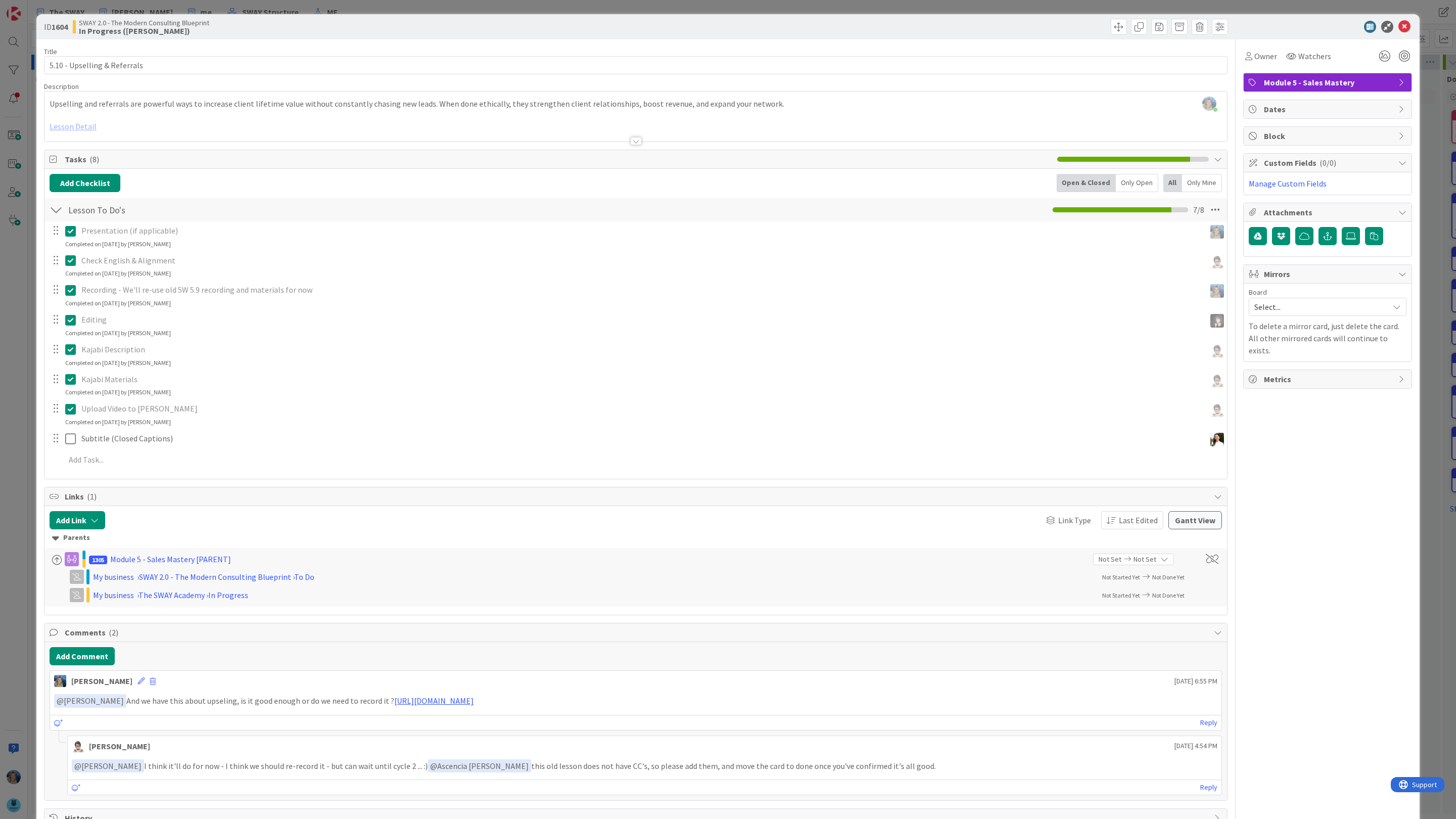
scroll to position [37, 0]
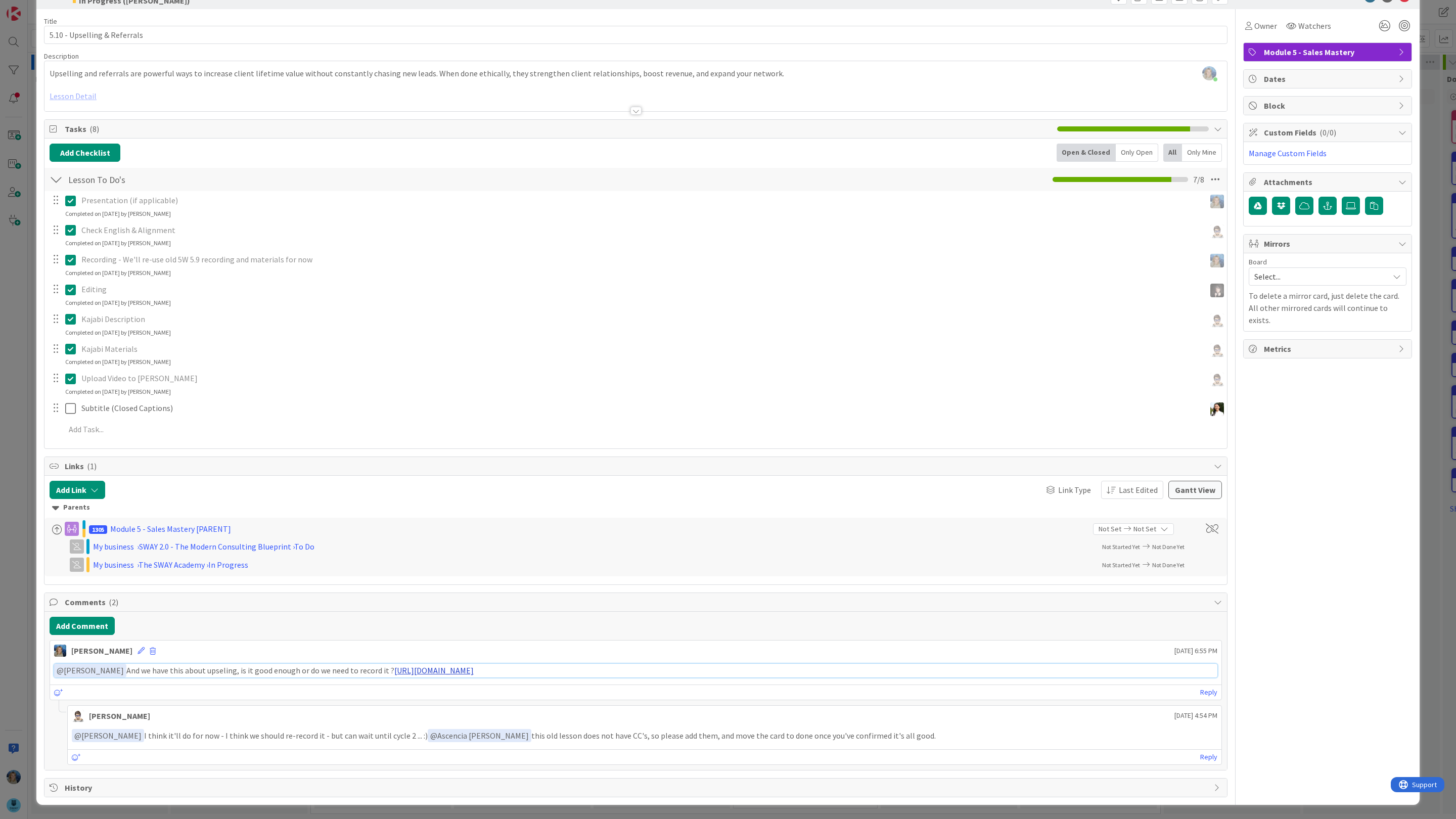
click at [442, 665] on link "https://www.swaysystem.com/products/agile-for-smb-your-5-week-path-to-new-clien…" at bounding box center [434, 670] width 79 height 10
click at [1434, 102] on div "ID 1604 SWAY 2.0 - The Modern Consulting Blueprint In Progress (Fike) Title 28 …" at bounding box center [728, 409] width 1456 height 819
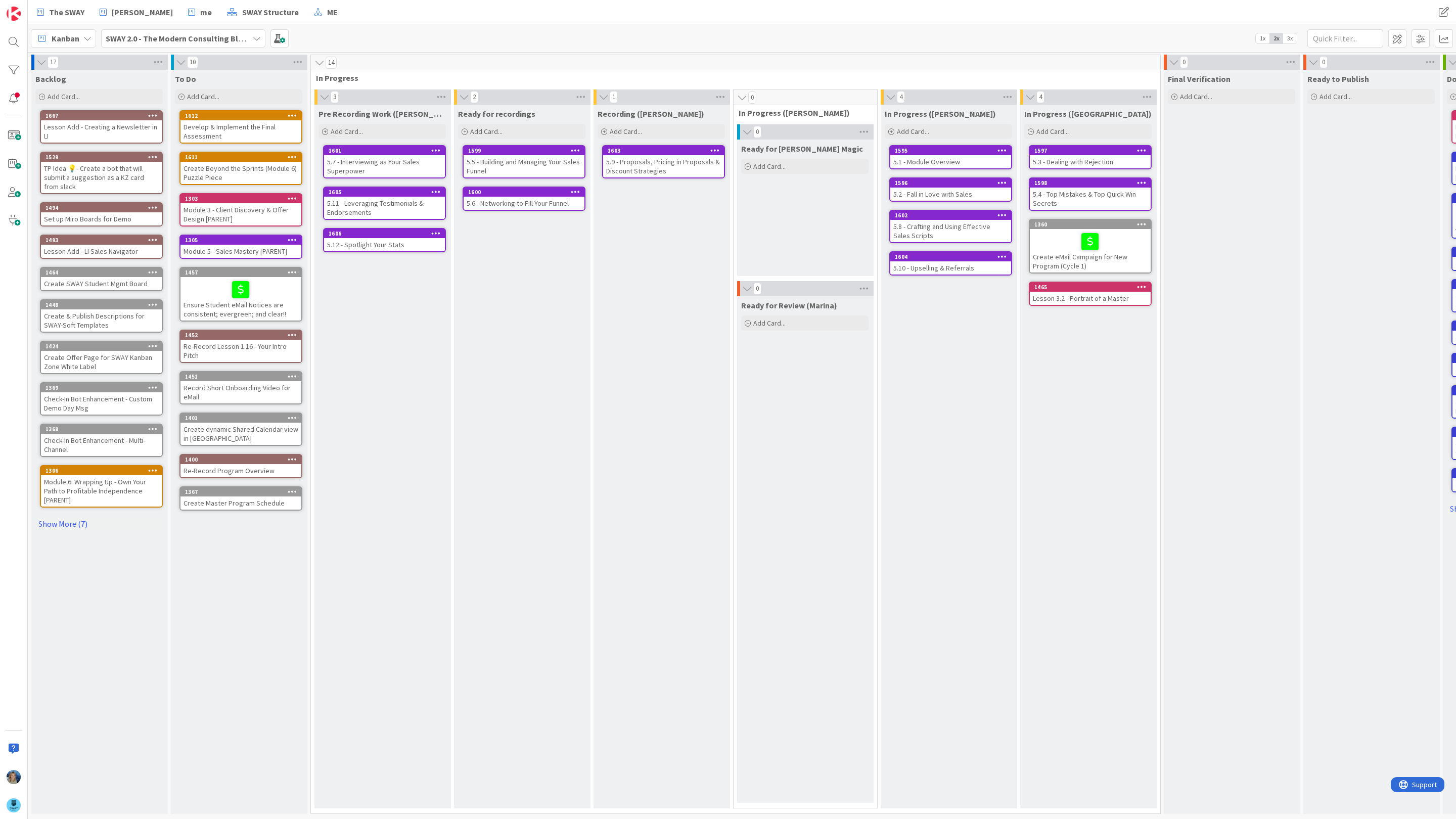
click at [658, 165] on div "5.9 - Proposals, Pricing in Proposals & Discount Strategies" at bounding box center [663, 166] width 121 height 22
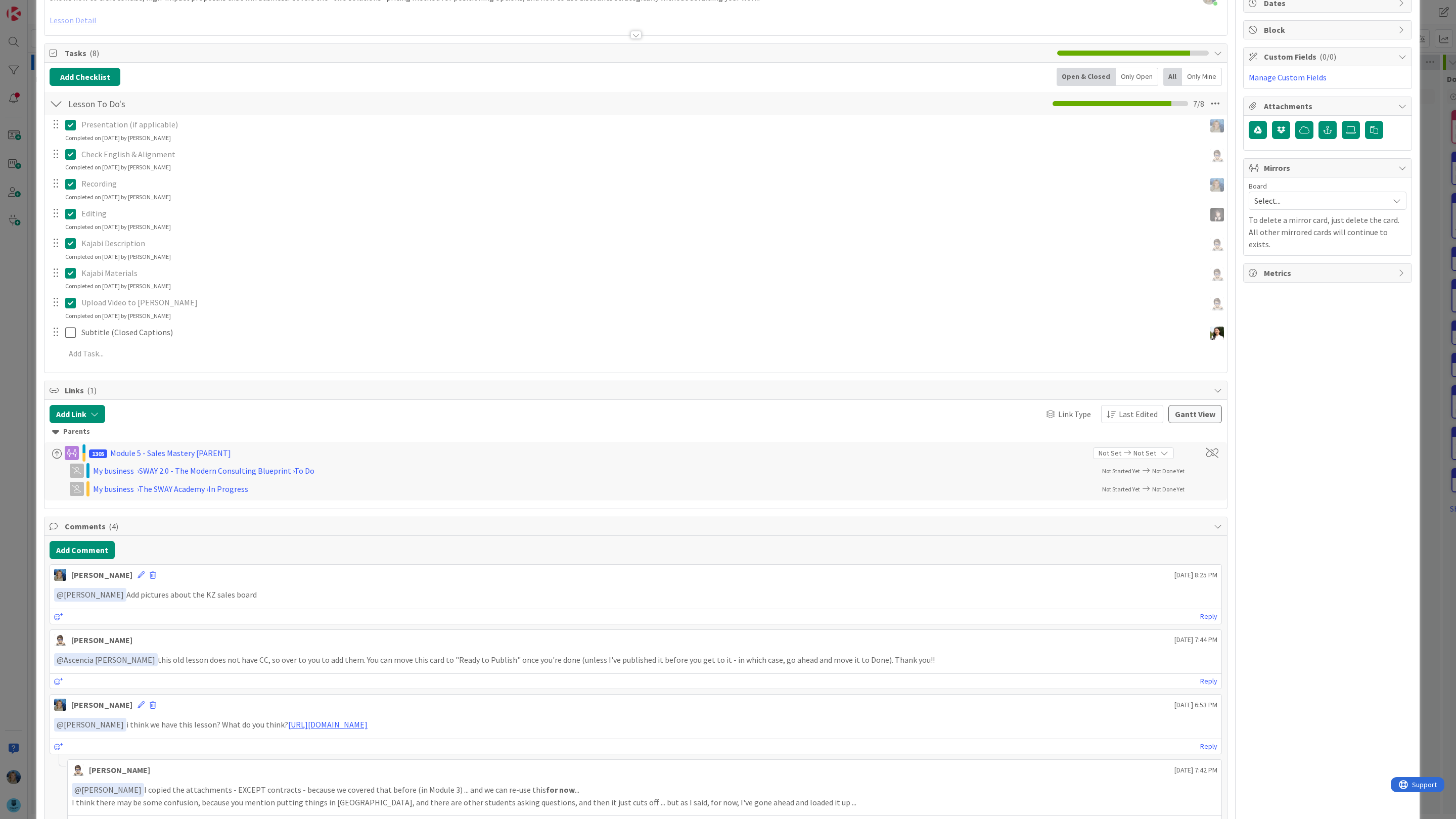
scroll to position [115, 0]
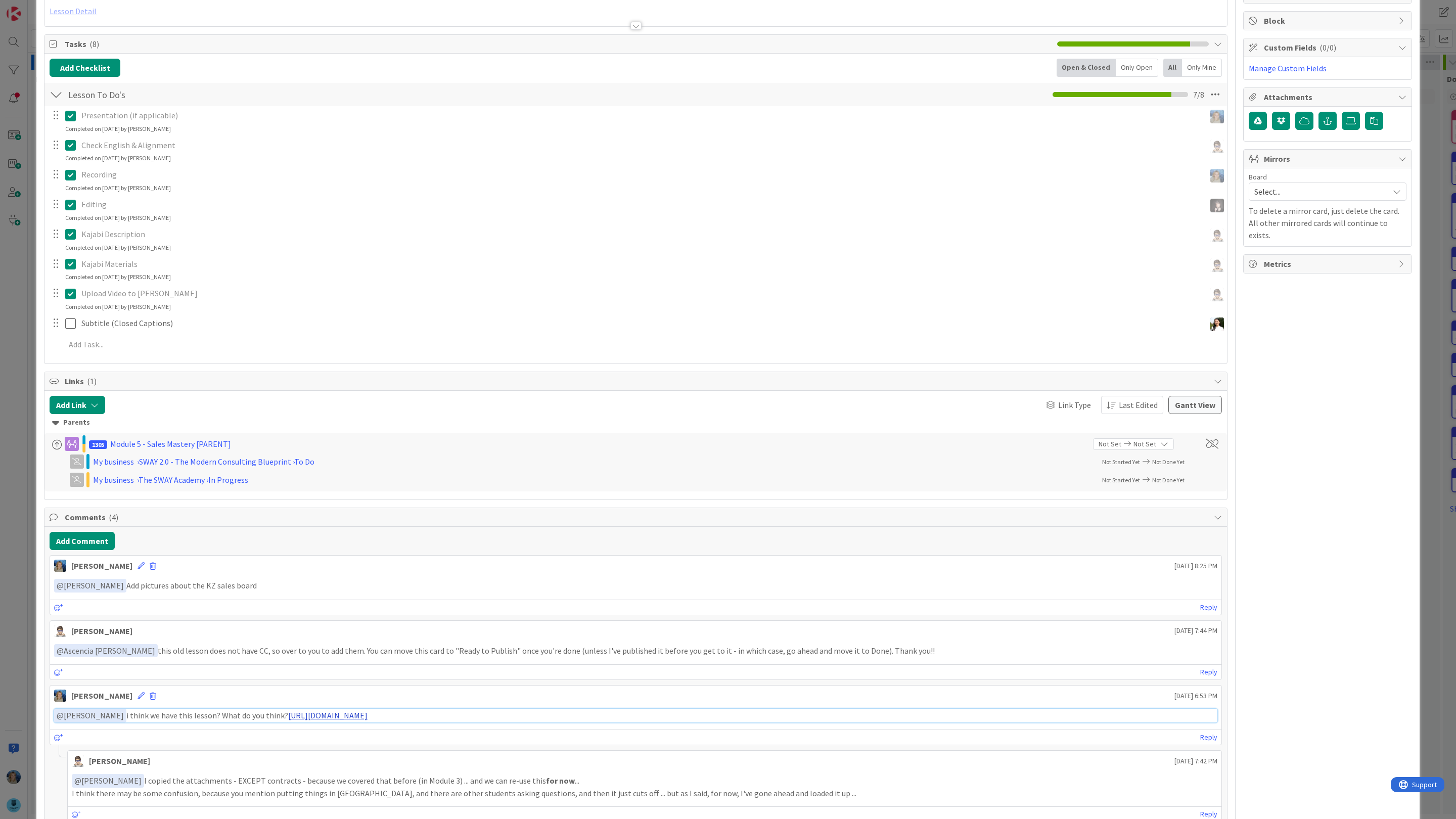
click at [351, 720] on link "[URL][DOMAIN_NAME]" at bounding box center [328, 715] width 79 height 10
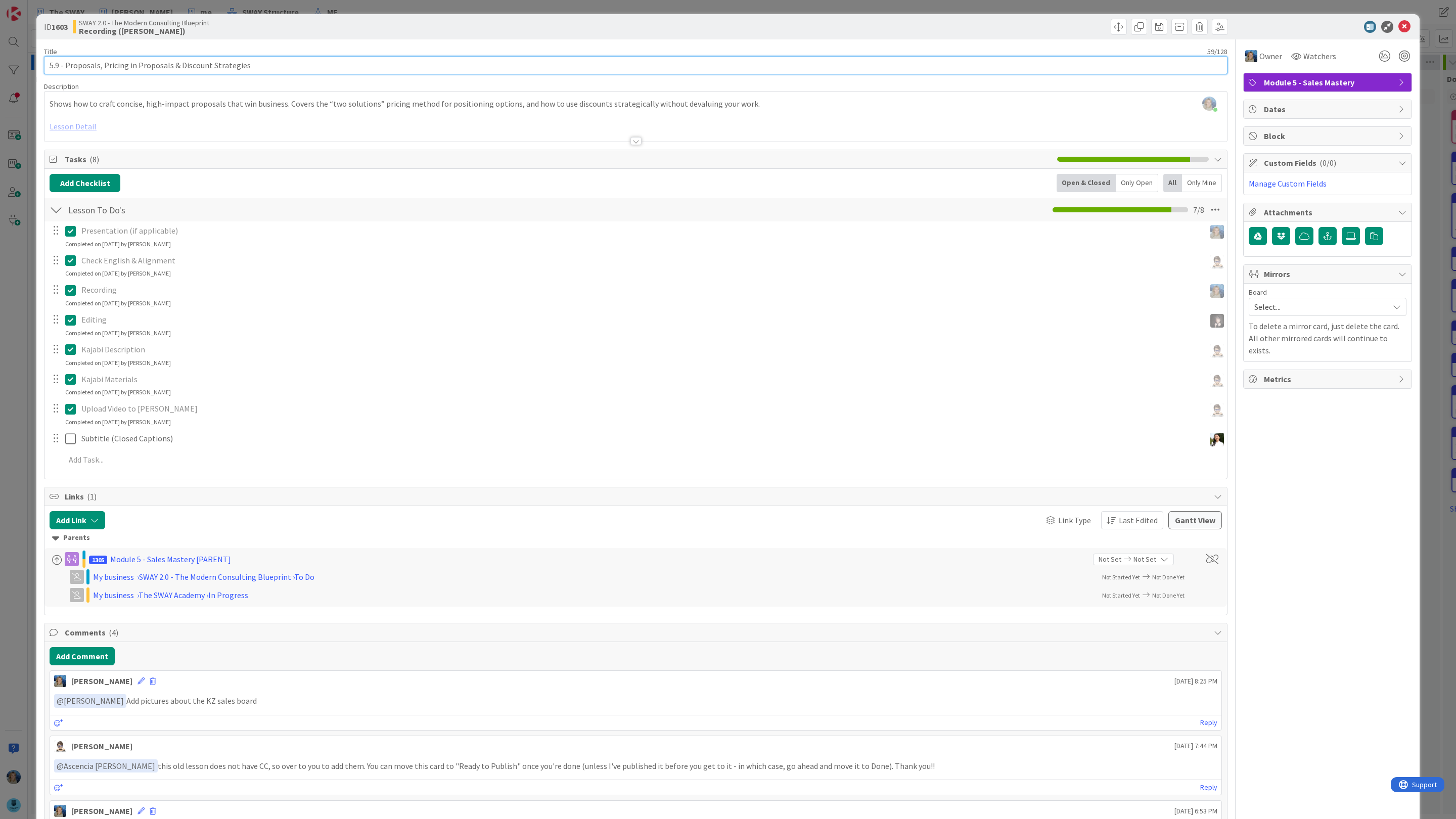
drag, startPoint x: 263, startPoint y: 63, endPoint x: 38, endPoint y: 64, distance: 225.0
click at [38, 64] on div "ID 1603 SWAY 2.0 - The Modern Consulting Blueprint Recording (Marina) Title 59 …" at bounding box center [728, 496] width 1383 height 963
click at [69, 292] on icon at bounding box center [72, 290] width 15 height 12
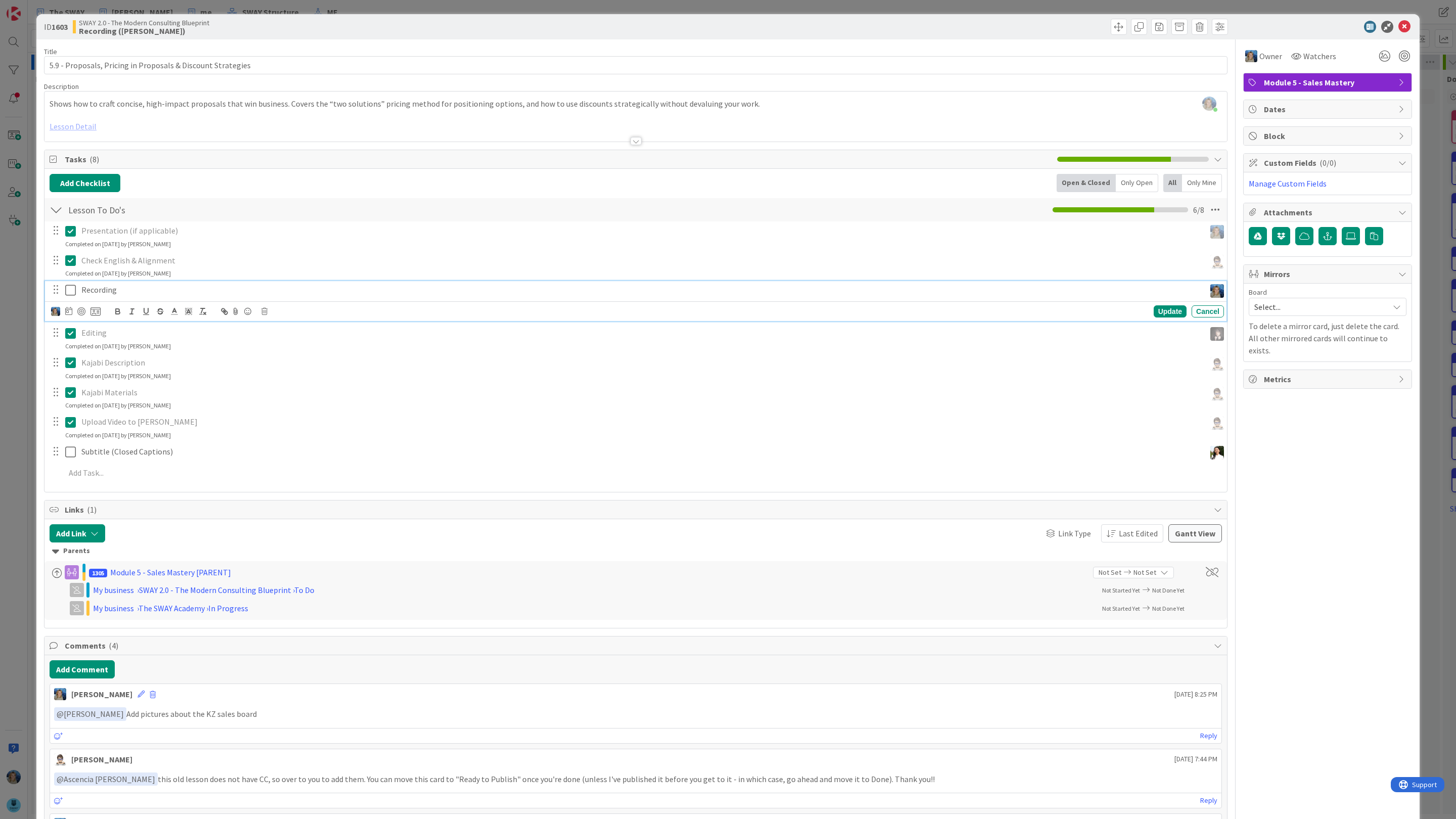
click at [184, 292] on p "Recording" at bounding box center [641, 290] width 1120 height 11
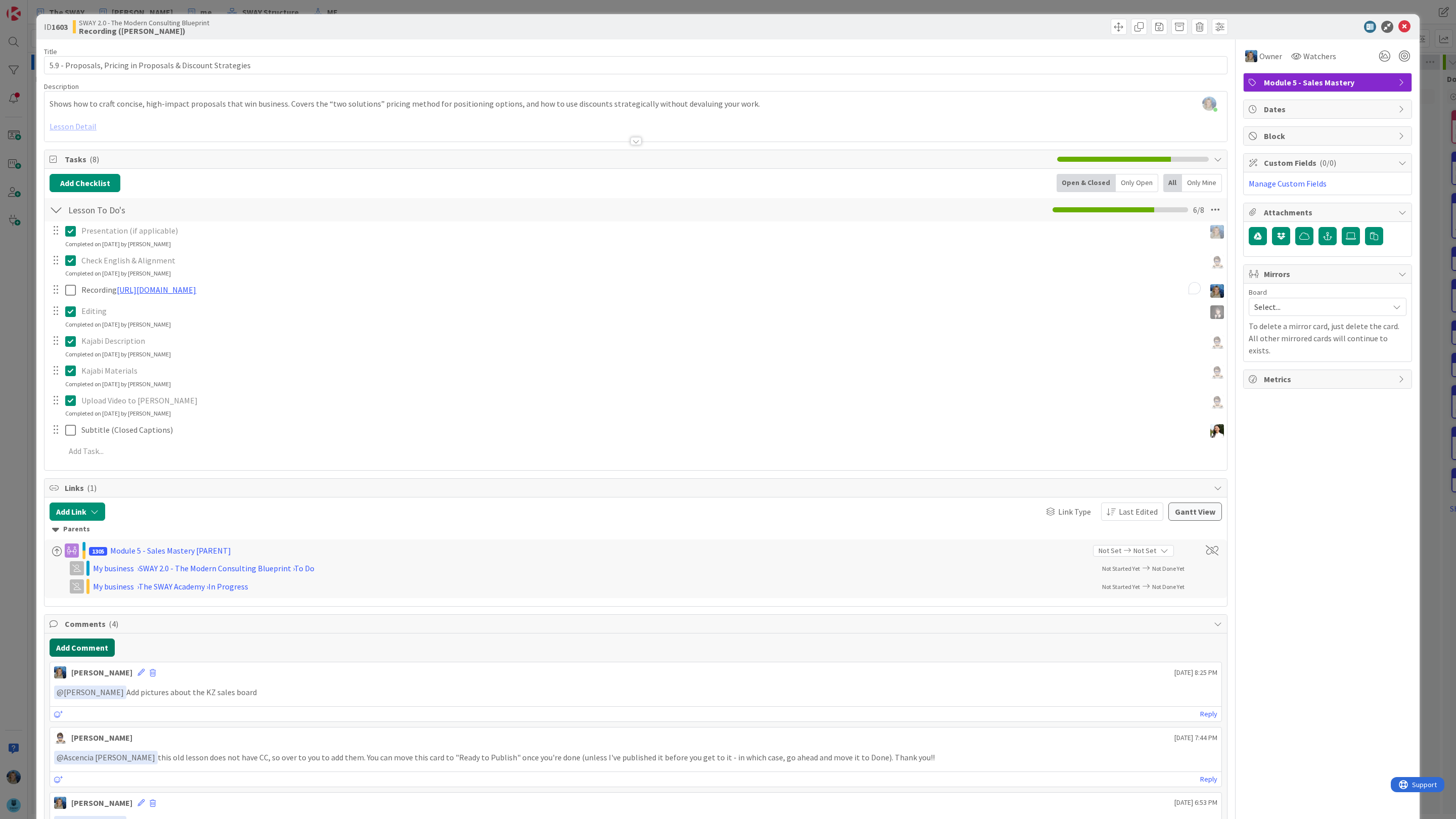
click at [95, 671] on div "Add Comment Marina Alex August 21 2025 8:25 PM ﻿ @ Marina Alex ﻿ Add pictures a…" at bounding box center [635, 783] width 1183 height 300
click at [104, 645] on button "Add Comment" at bounding box center [82, 647] width 65 height 18
click at [114, 685] on p "To enrich screen reader interactions, please activate Accessibility in Grammarl…" at bounding box center [636, 680] width 1163 height 11
click at [136, 741] on li "Ascencia [PERSON_NAME]" at bounding box center [135, 739] width 161 height 19
click at [280, 686] on p "﻿ @ Ascencia Fike Komala ﻿ here is the old lesson (i cut it a bit)" at bounding box center [636, 681] width 1163 height 14
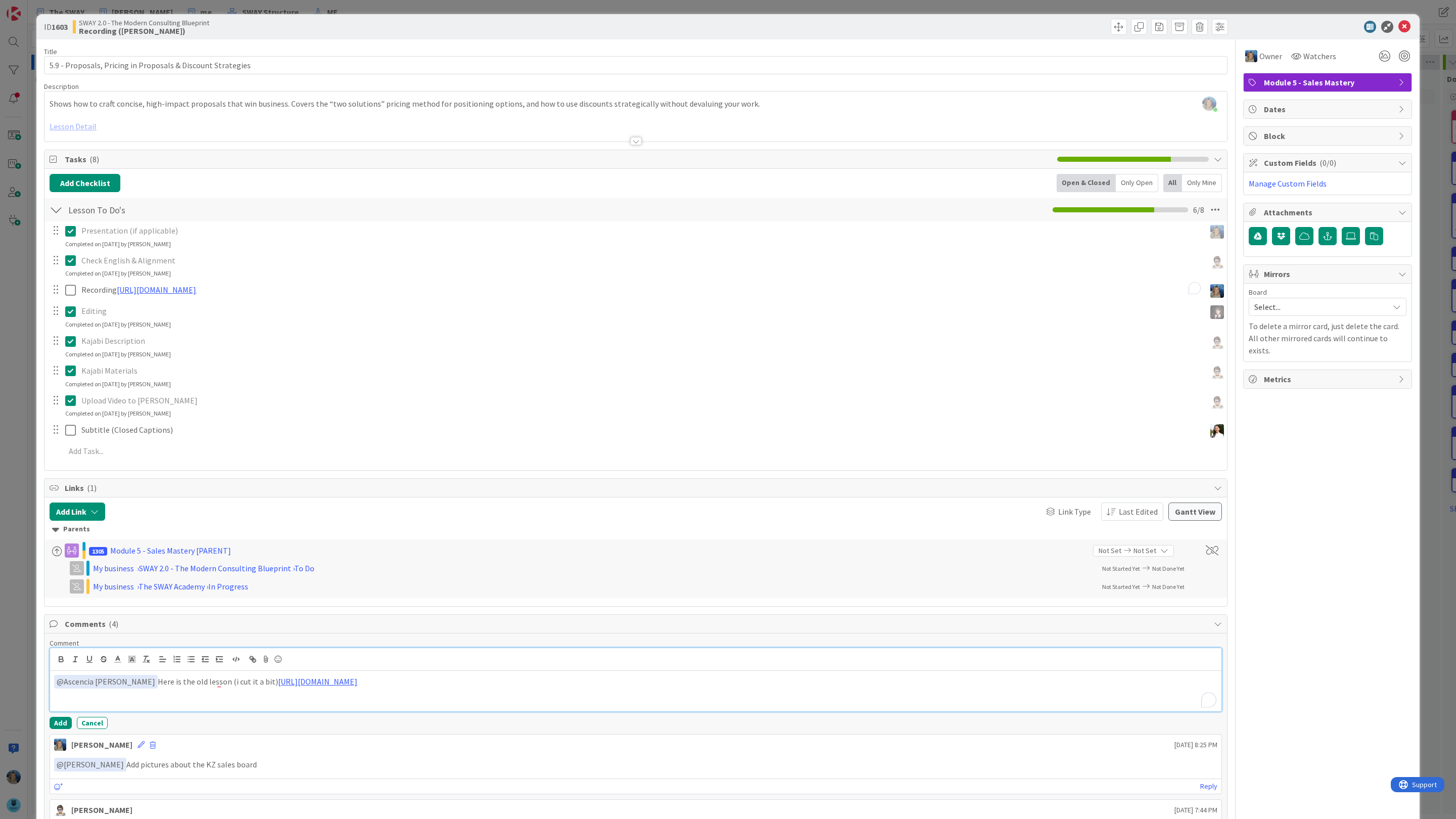
click at [592, 683] on p "﻿ @ Ascencia Fike Komala ﻿ Here is the old lesson (i cut it a bit) https://www.…" at bounding box center [636, 681] width 1163 height 14
click at [690, 695] on div "﻿ @ Ascencia Fike Komala ﻿ Here is the old lesson (i cut it a bit) https://www.…" at bounding box center [635, 691] width 1171 height 41
click at [641, 803] on li "[PERSON_NAME]" at bounding box center [609, 798] width 161 height 19
click at [1428, 127] on div "ID 1603 SWAY 2.0 - The Modern Consulting Blueprint Recording (Marina) Title 59 …" at bounding box center [728, 409] width 1456 height 819
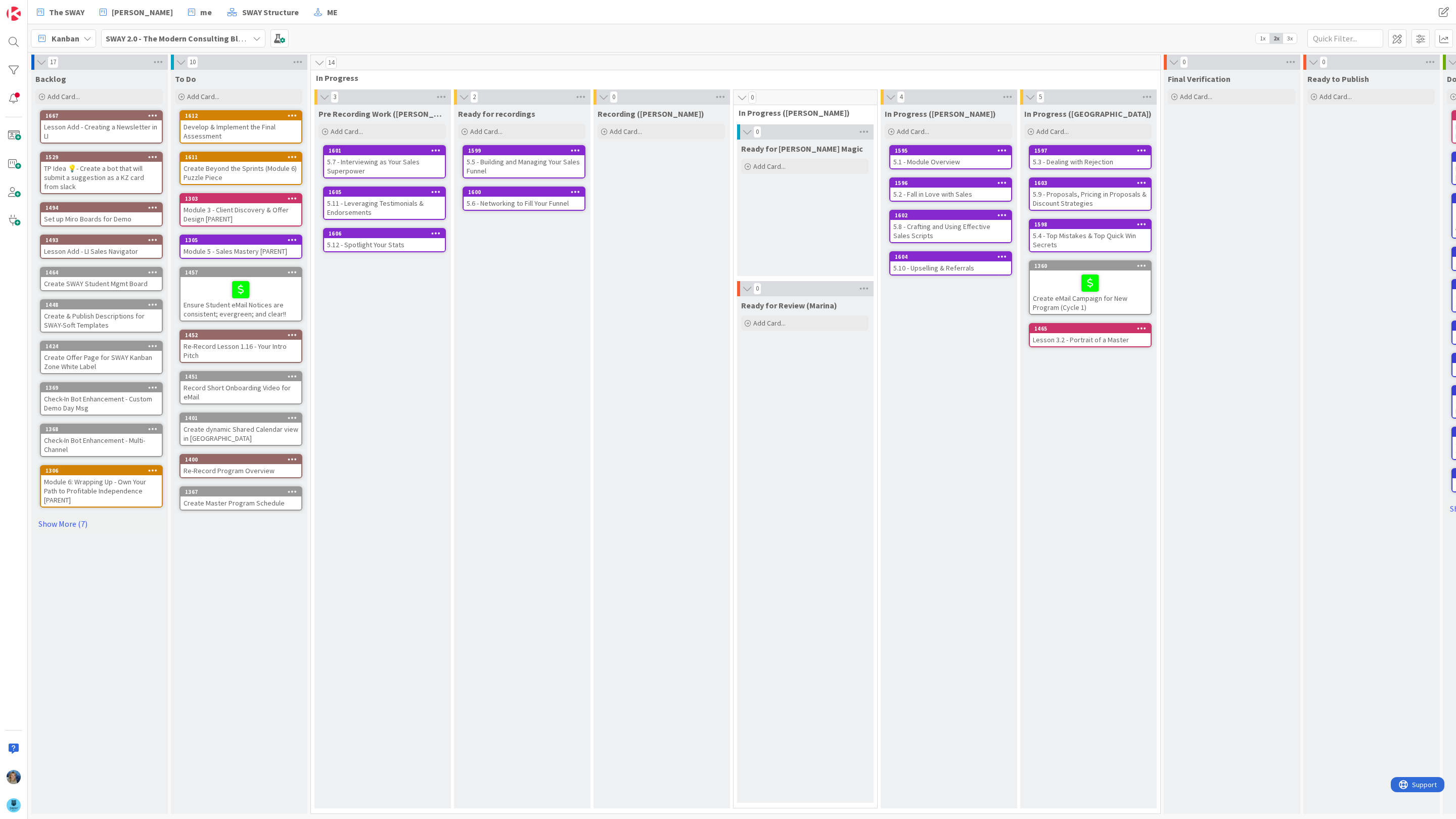
click at [942, 232] on div "5.8 - Crafting and Using Effective Sales Scripts" at bounding box center [950, 230] width 121 height 22
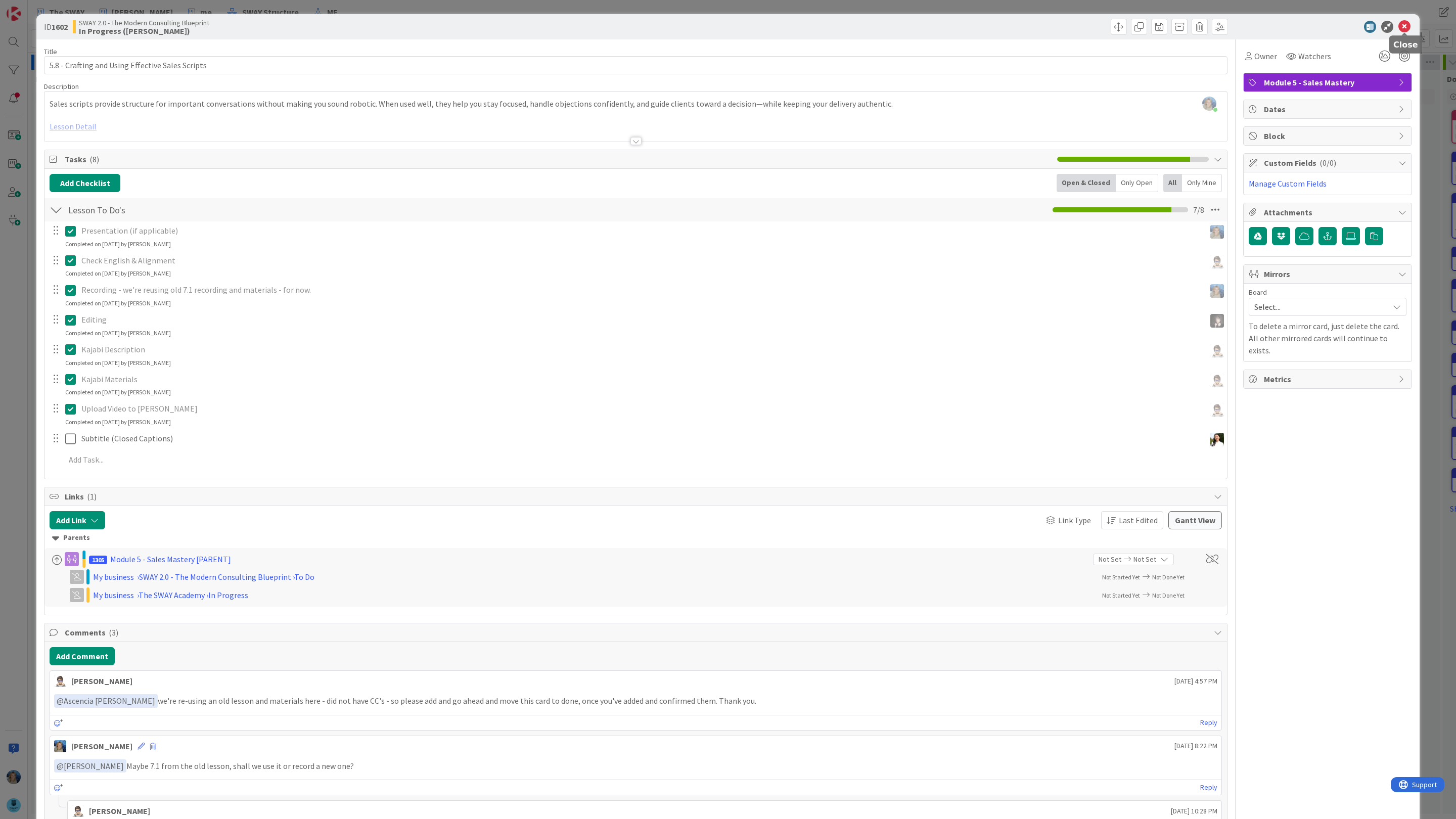
click at [1405, 26] on icon at bounding box center [1404, 26] width 12 height 12
